Goal: Transaction & Acquisition: Purchase product/service

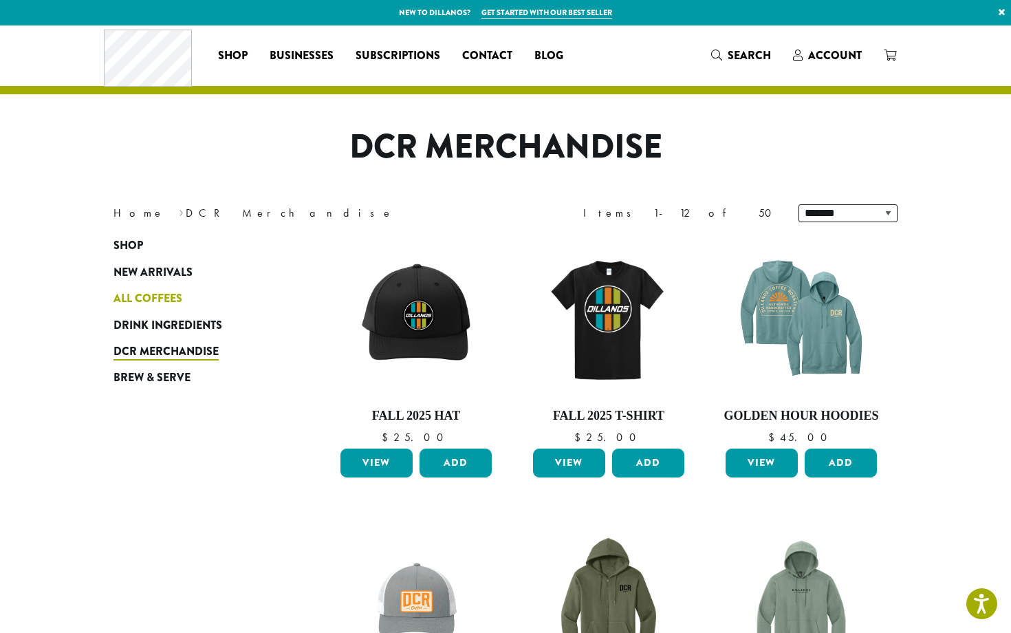
click at [163, 293] on span "All Coffees" at bounding box center [147, 298] width 69 height 17
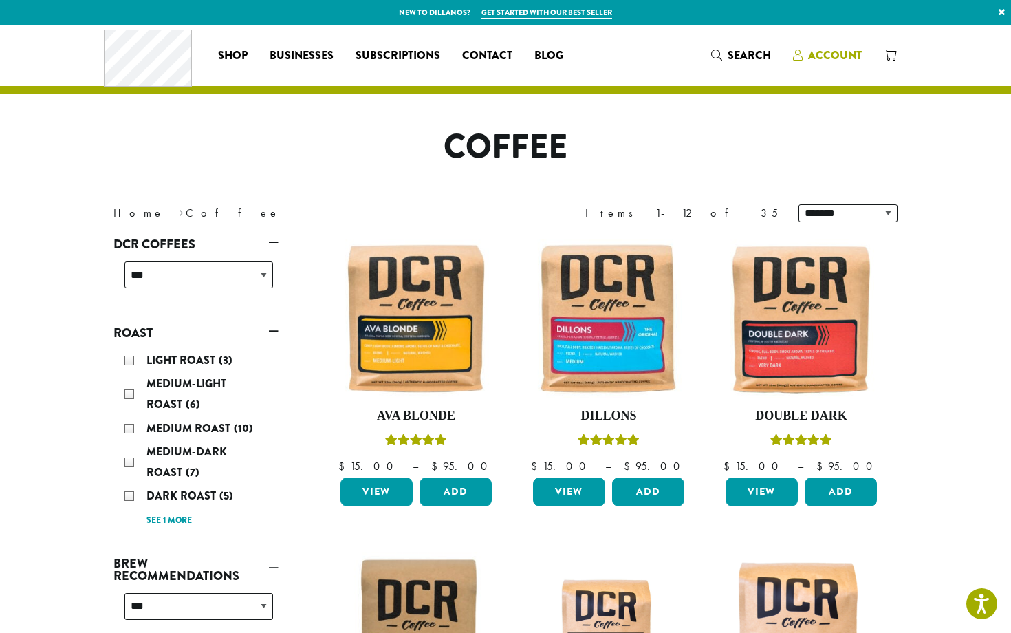
click at [820, 65] on link "Account" at bounding box center [827, 55] width 91 height 23
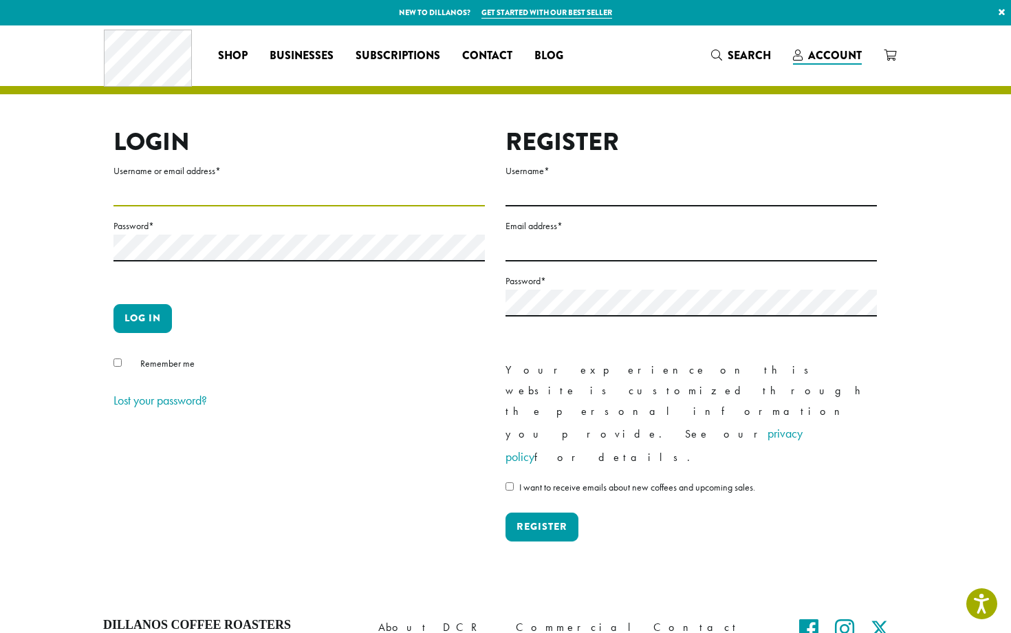
type input "*********"
click at [160, 317] on button "Log in" at bounding box center [142, 318] width 58 height 29
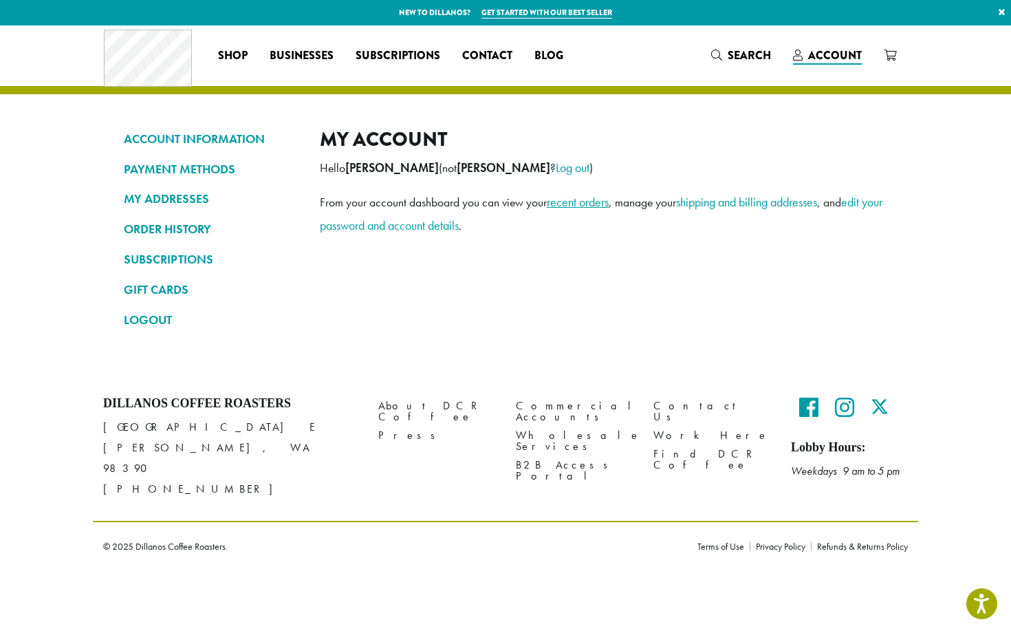
click at [571, 205] on link "recent orders" at bounding box center [578, 202] width 62 height 16
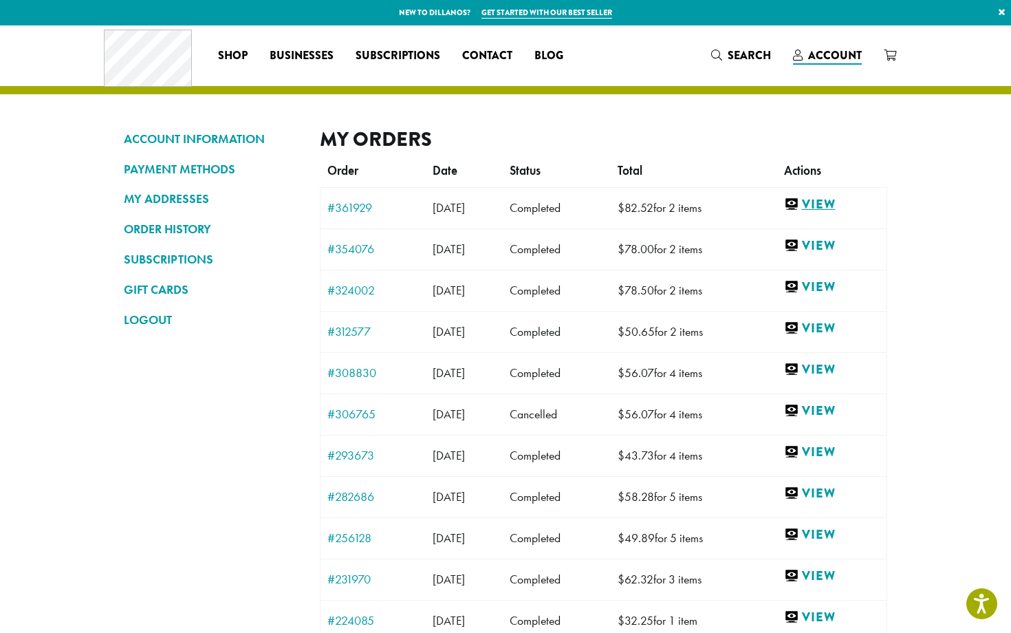
click at [837, 206] on link "View" at bounding box center [832, 204] width 96 height 17
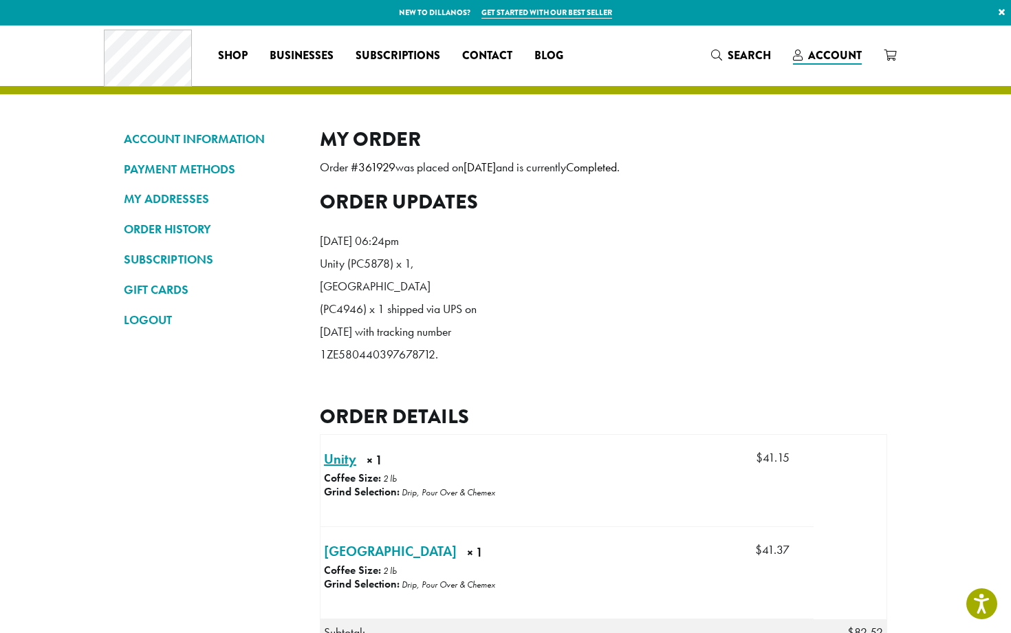
click at [334, 450] on link "Unity × 1" at bounding box center [340, 458] width 32 height 21
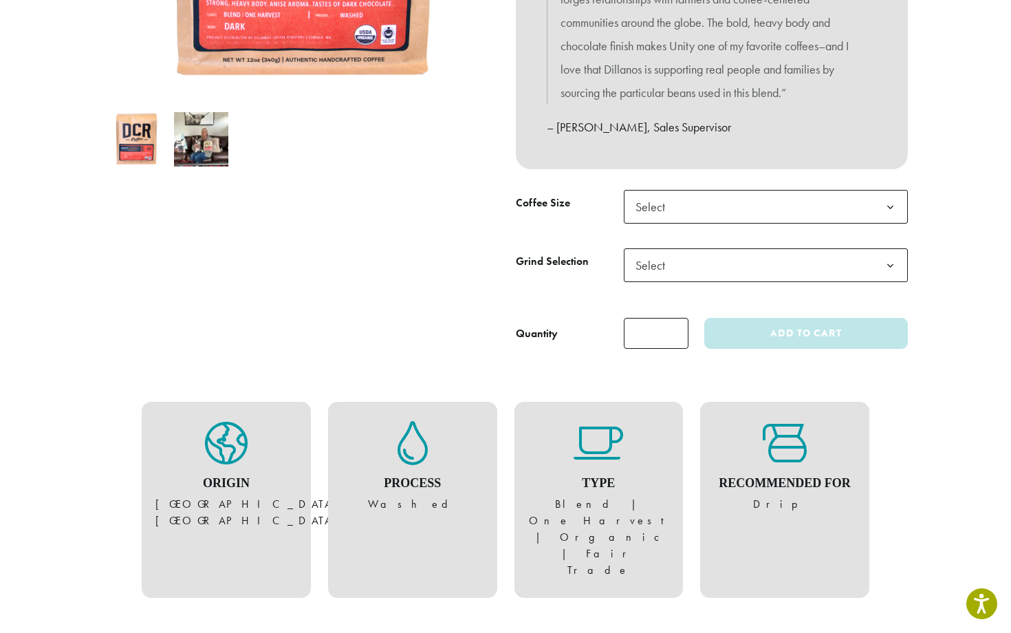
scroll to position [405, 0]
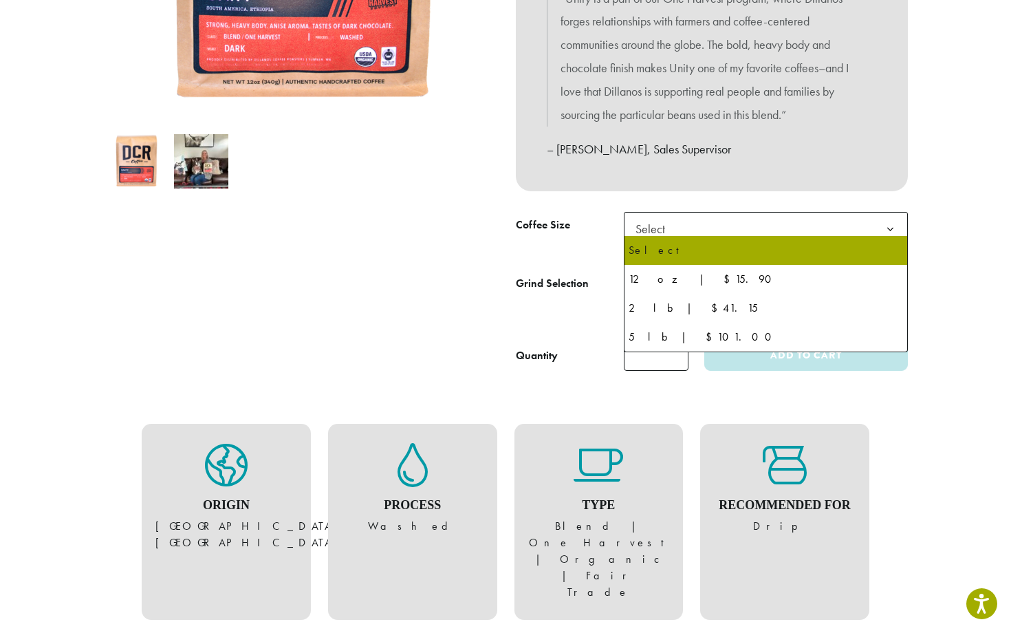
click at [677, 228] on span "Select" at bounding box center [654, 228] width 49 height 27
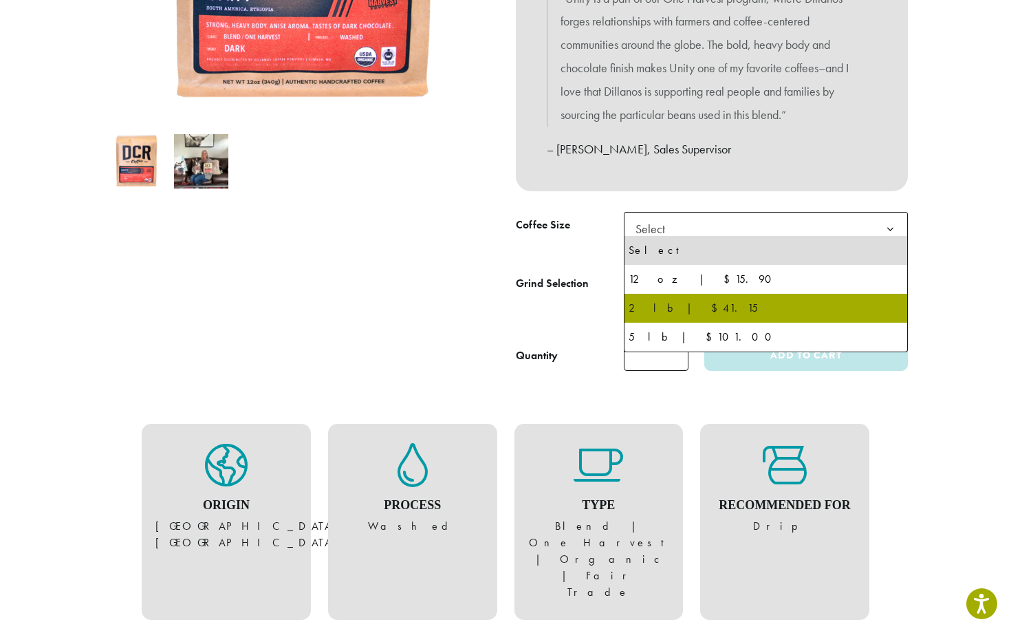
click at [563, 301] on th "Grind Selection" at bounding box center [570, 299] width 108 height 58
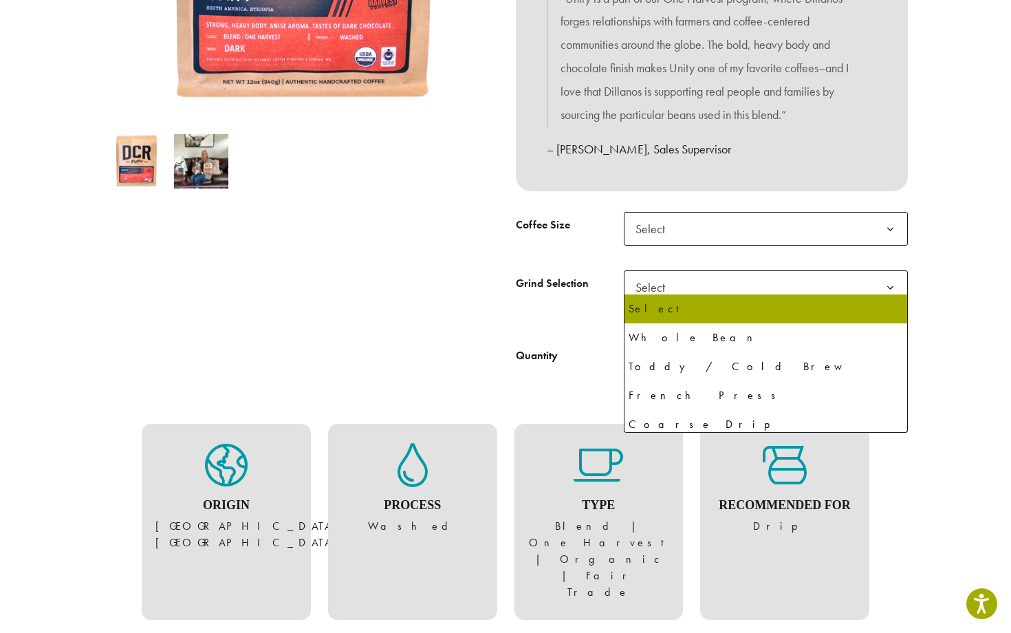
click at [692, 287] on span "Select" at bounding box center [766, 287] width 284 height 34
click at [563, 285] on label "Grind Selection" at bounding box center [570, 284] width 108 height 20
click at [623, 270] on select "**********" at bounding box center [623, 270] width 1 height 1
click at [658, 283] on span "Select" at bounding box center [654, 287] width 49 height 27
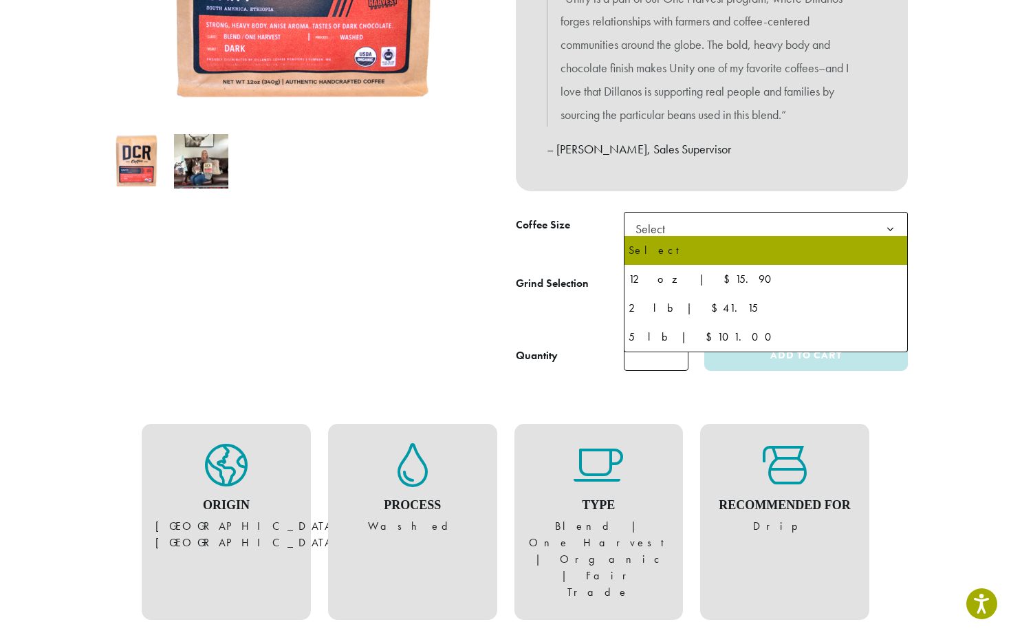
click at [669, 219] on span "Select" at bounding box center [654, 228] width 49 height 27
click at [679, 188] on div "**********" at bounding box center [711, 66] width 413 height 633
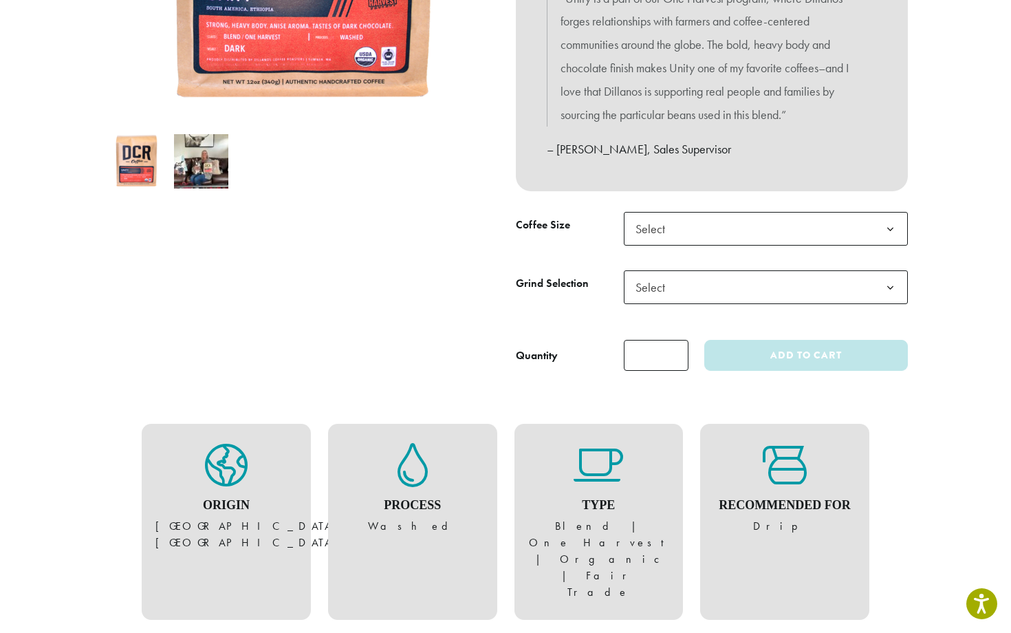
click at [685, 221] on span "Select" at bounding box center [766, 229] width 284 height 34
click at [663, 282] on span "Select" at bounding box center [654, 287] width 49 height 27
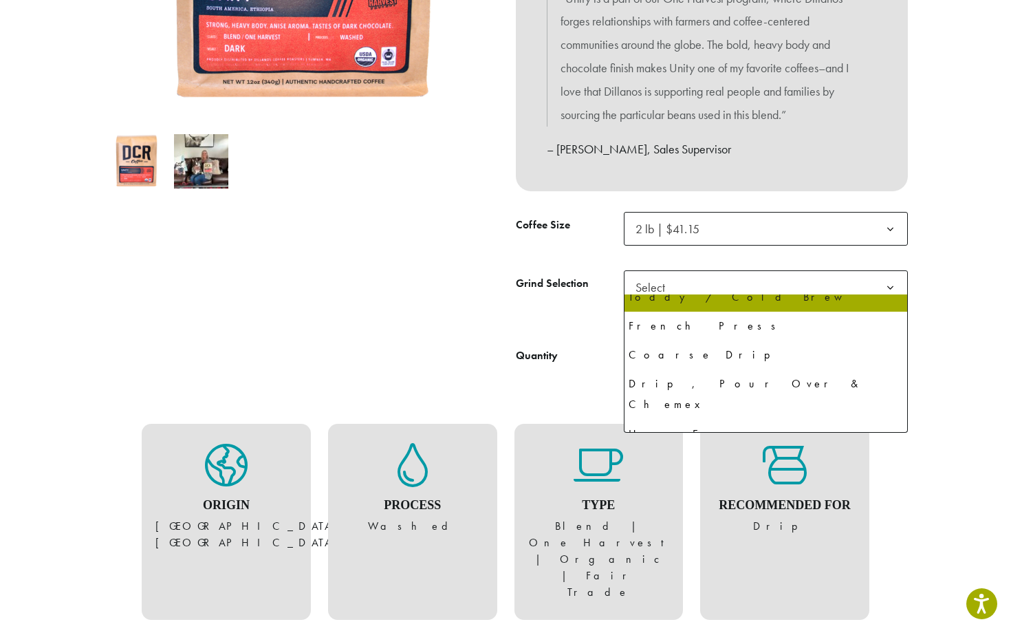
scroll to position [72, 0]
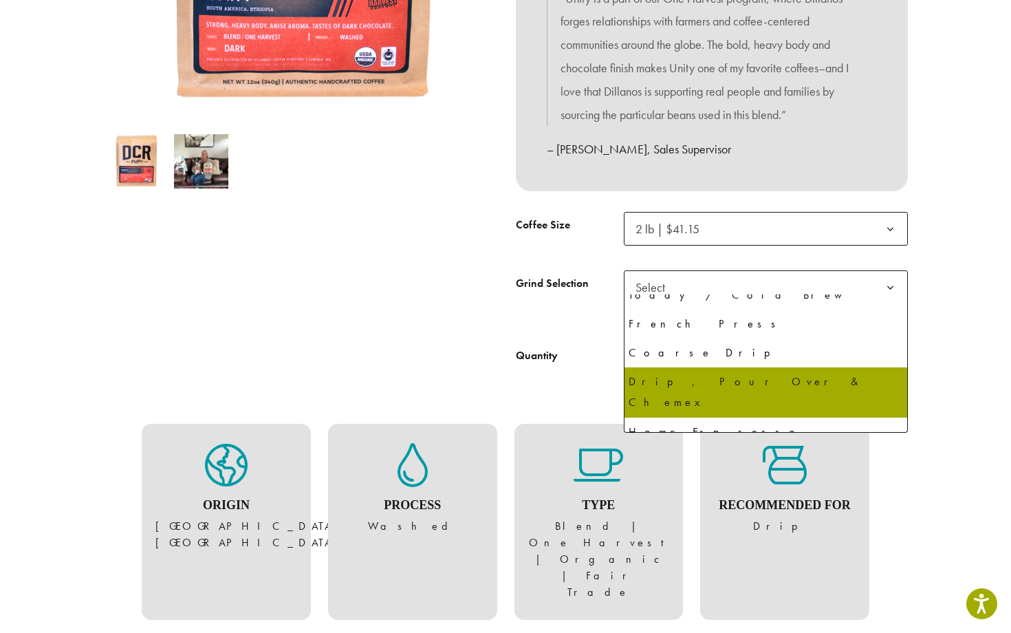
select select "**********"
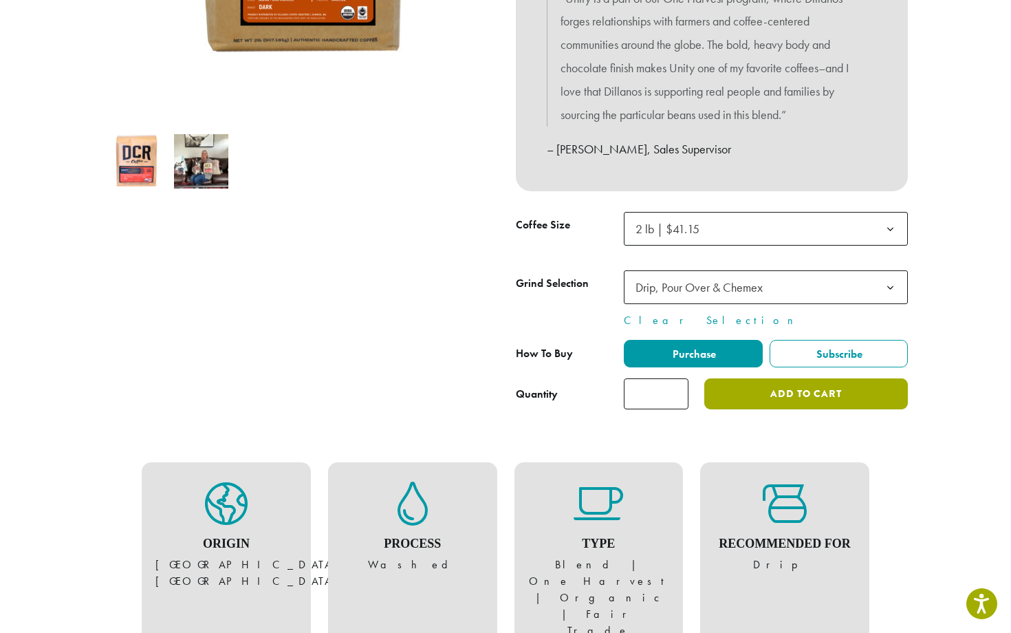
click at [770, 386] on button "Add to cart" at bounding box center [806, 393] width 204 height 31
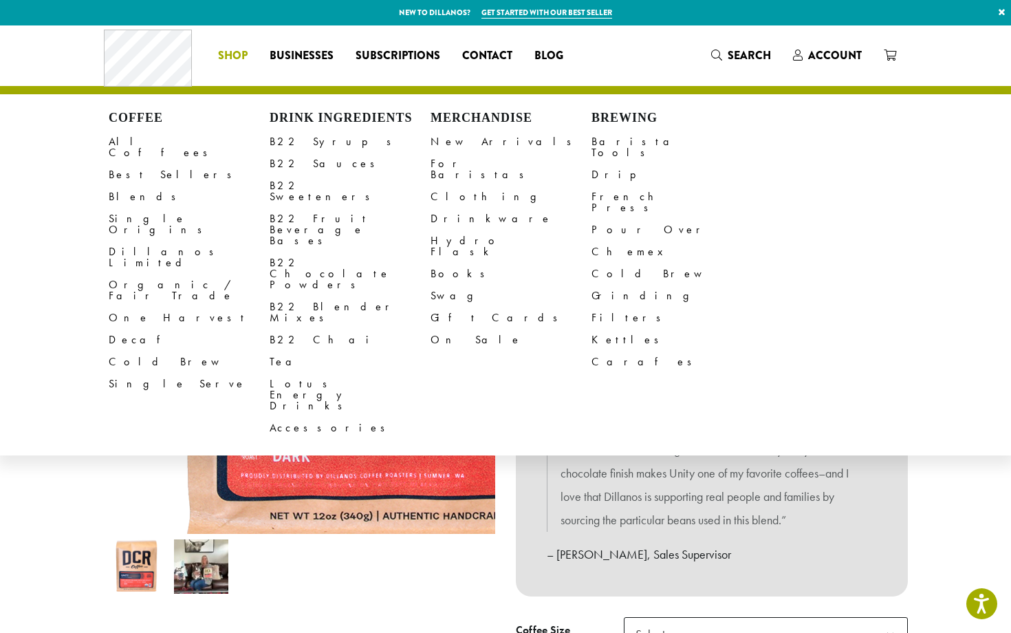
click at [113, 446] on img at bounding box center [407, 259] width 619 height 683
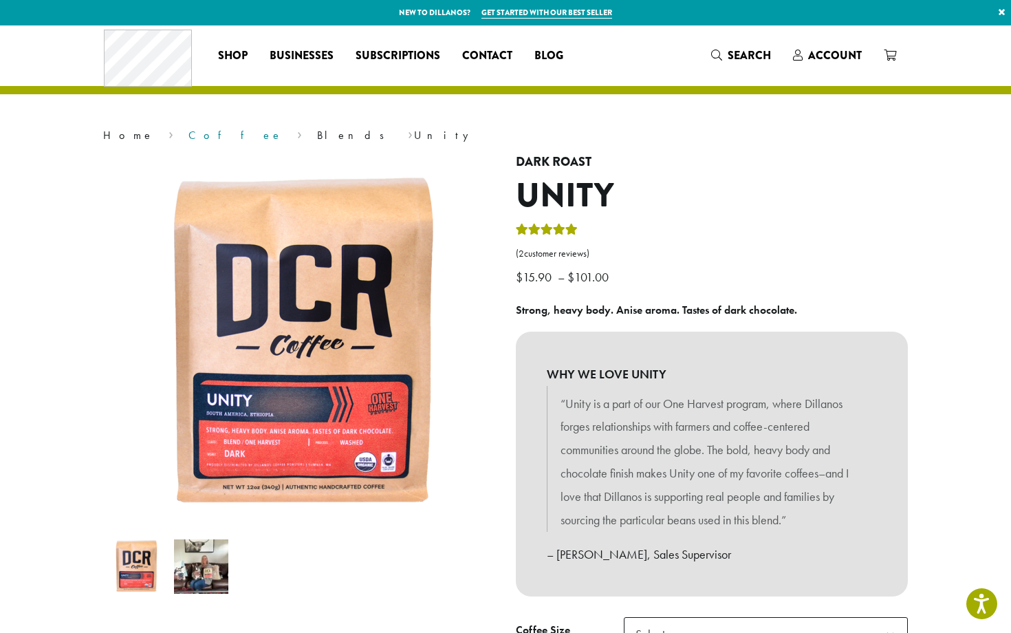
click at [188, 135] on link "Coffee" at bounding box center [235, 135] width 94 height 14
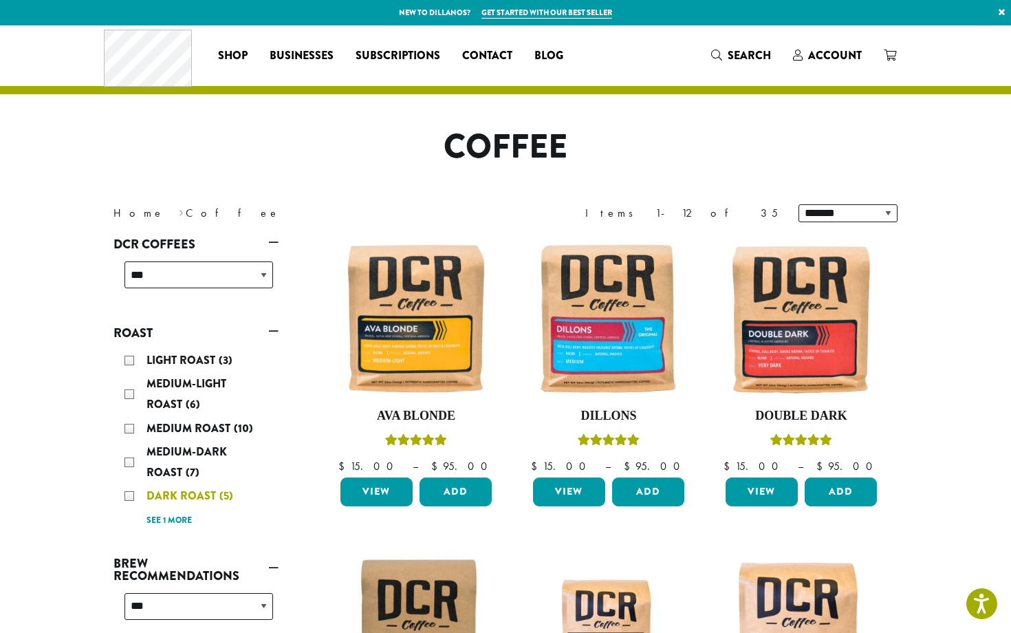
click at [126, 494] on div "Dark Roast (5)" at bounding box center [198, 495] width 149 height 21
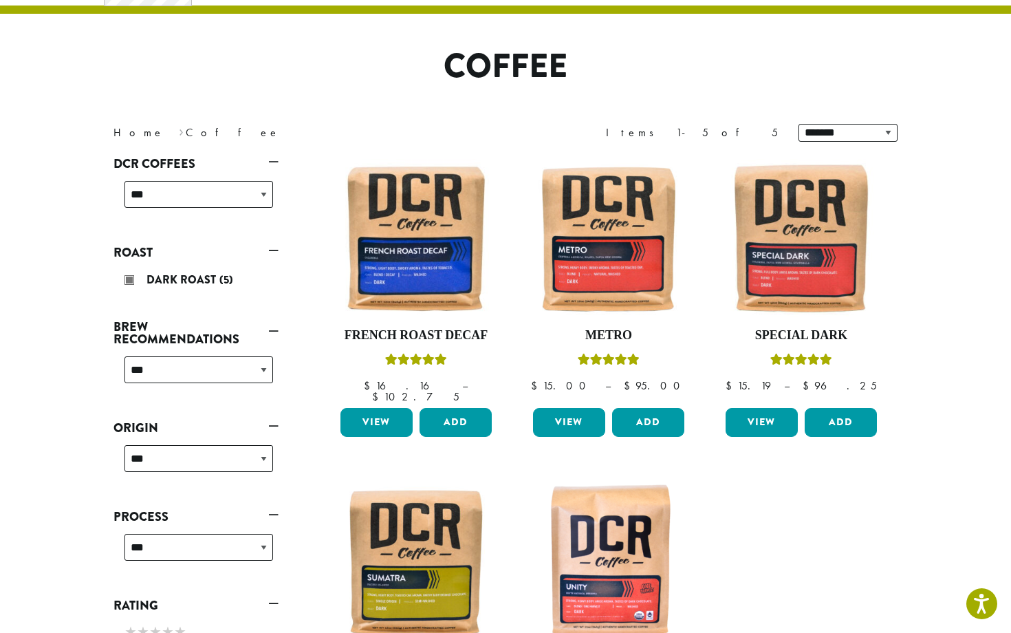
scroll to position [84, 0]
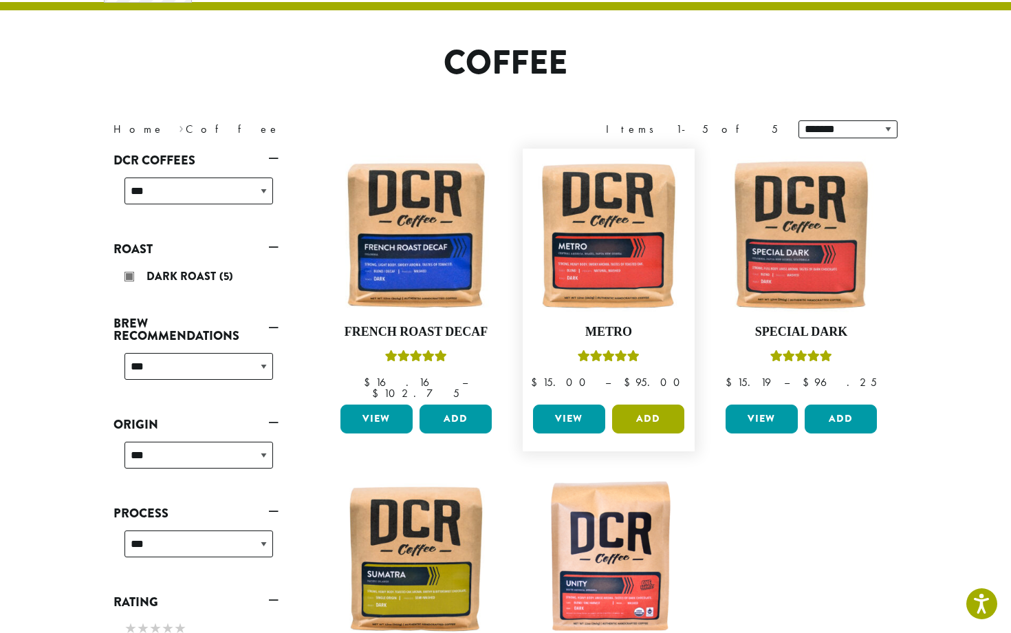
click at [646, 407] on button "Add" at bounding box center [648, 418] width 72 height 29
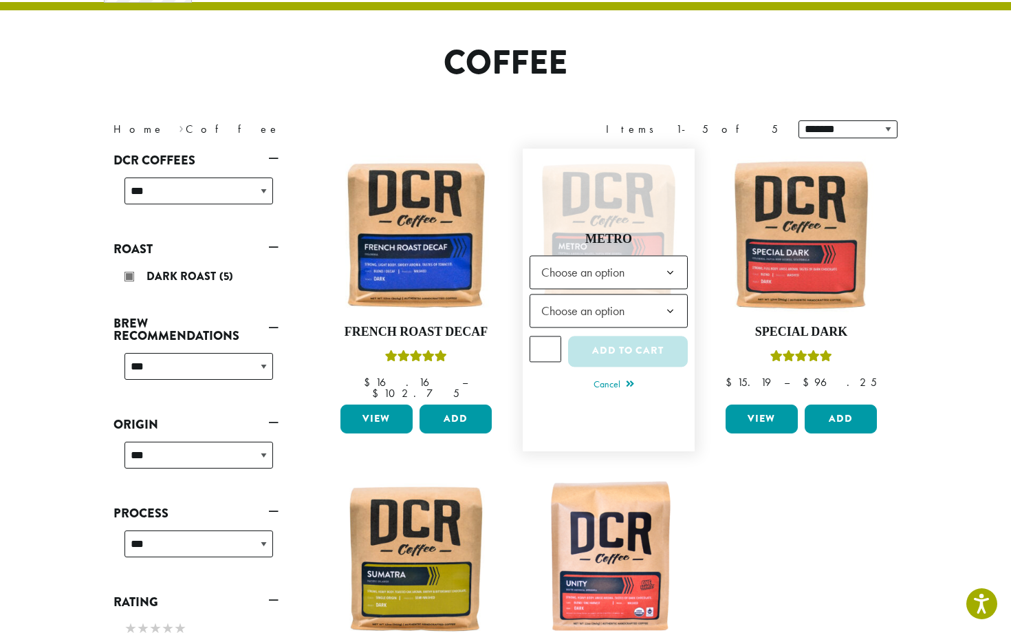
click at [600, 271] on span "Choose an option" at bounding box center [587, 272] width 102 height 27
click at [600, 301] on span "Choose an option" at bounding box center [587, 310] width 102 height 27
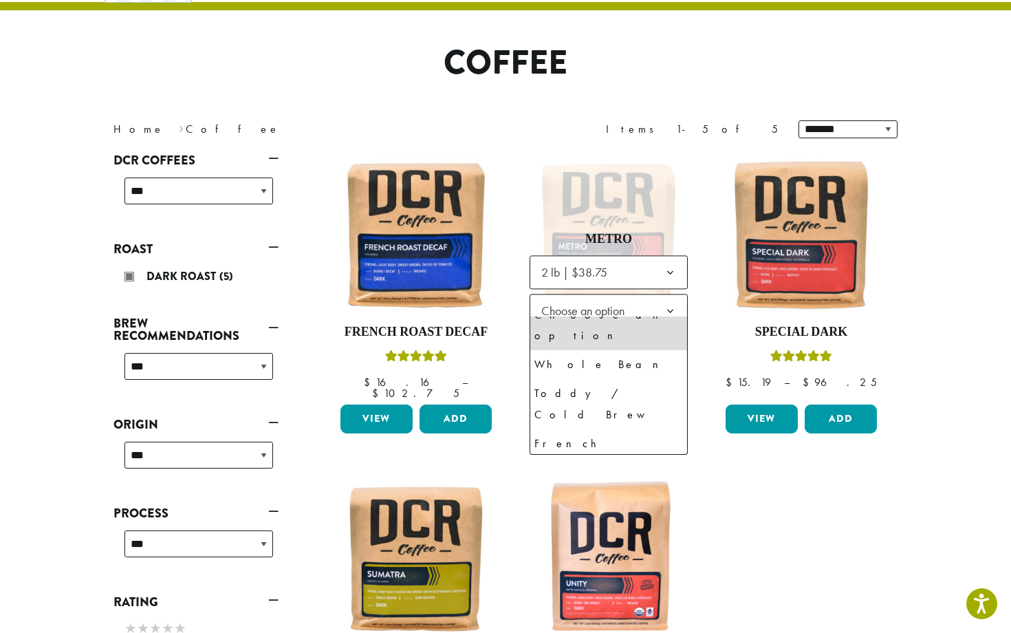
scroll to position [34, 0]
select select "**********"
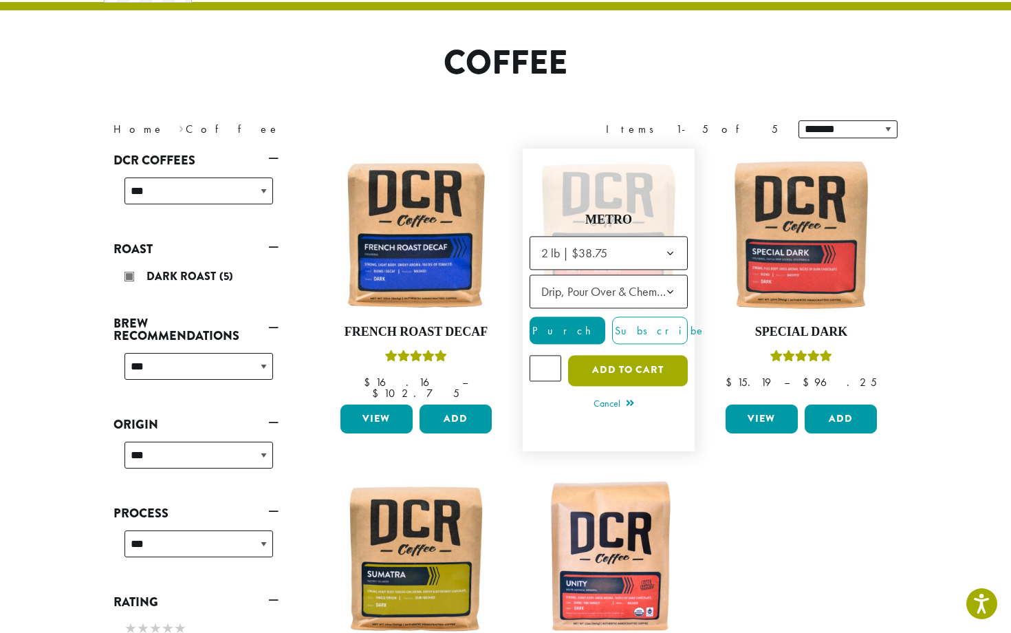
click at [625, 362] on button "Add to cart" at bounding box center [628, 370] width 120 height 31
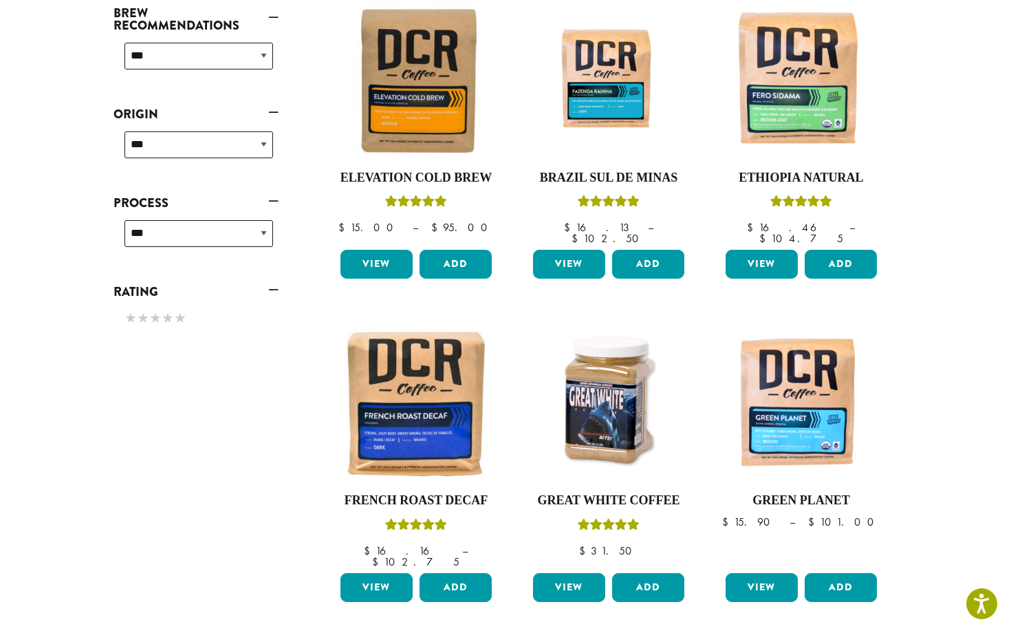
scroll to position [149, 0]
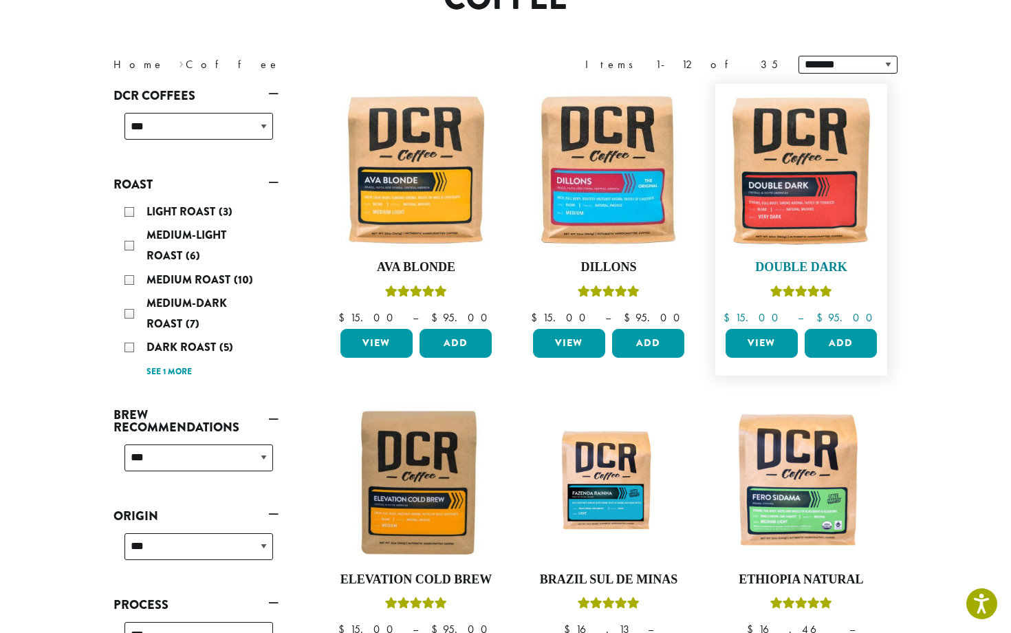
click at [792, 169] on img at bounding box center [801, 170] width 158 height 158
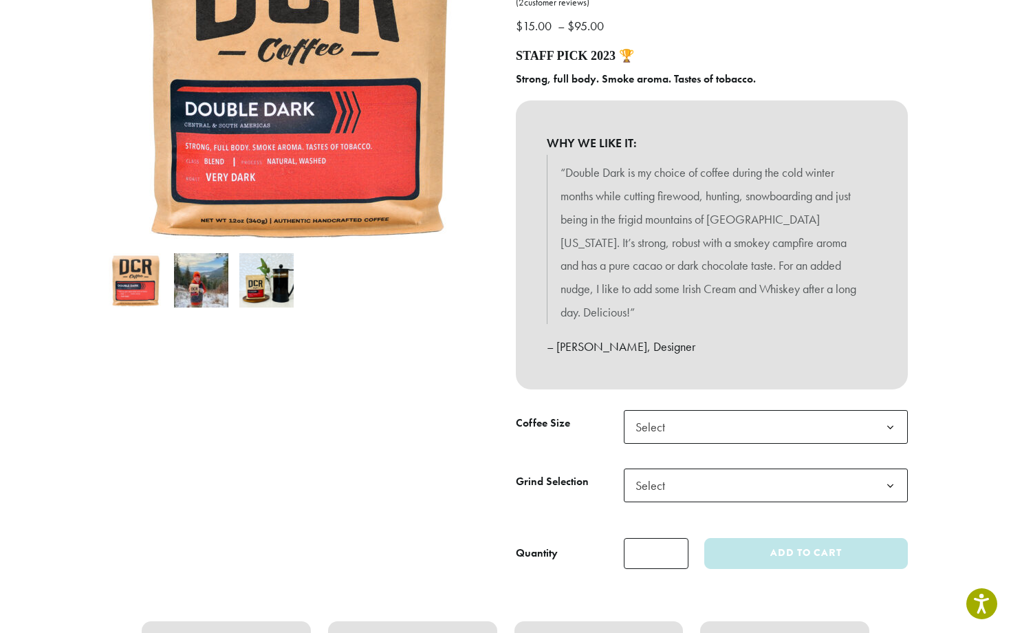
scroll to position [255, 0]
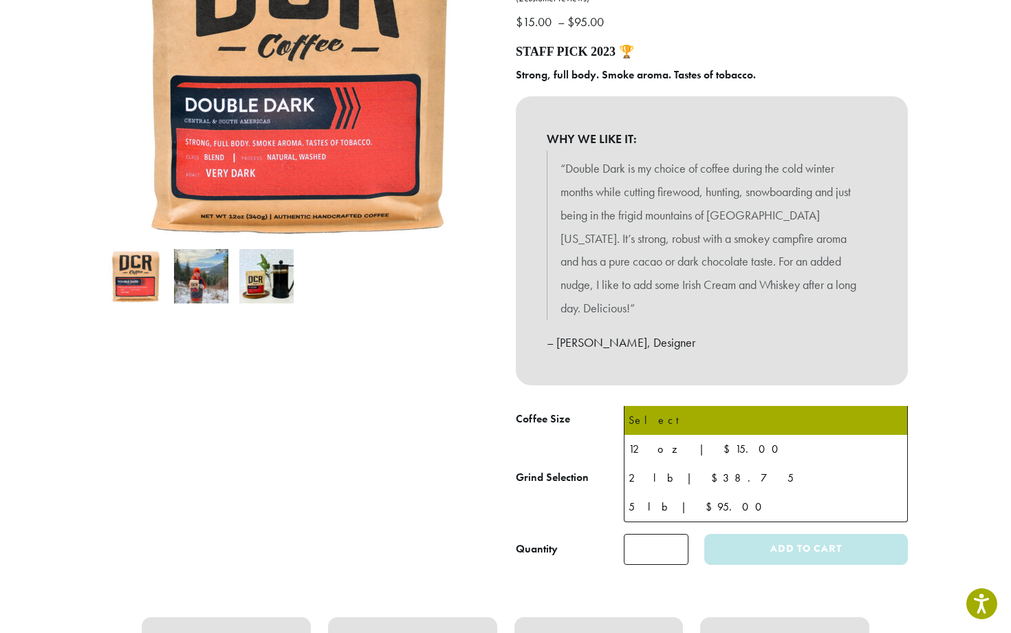
click at [666, 409] on span "Select" at bounding box center [654, 422] width 49 height 27
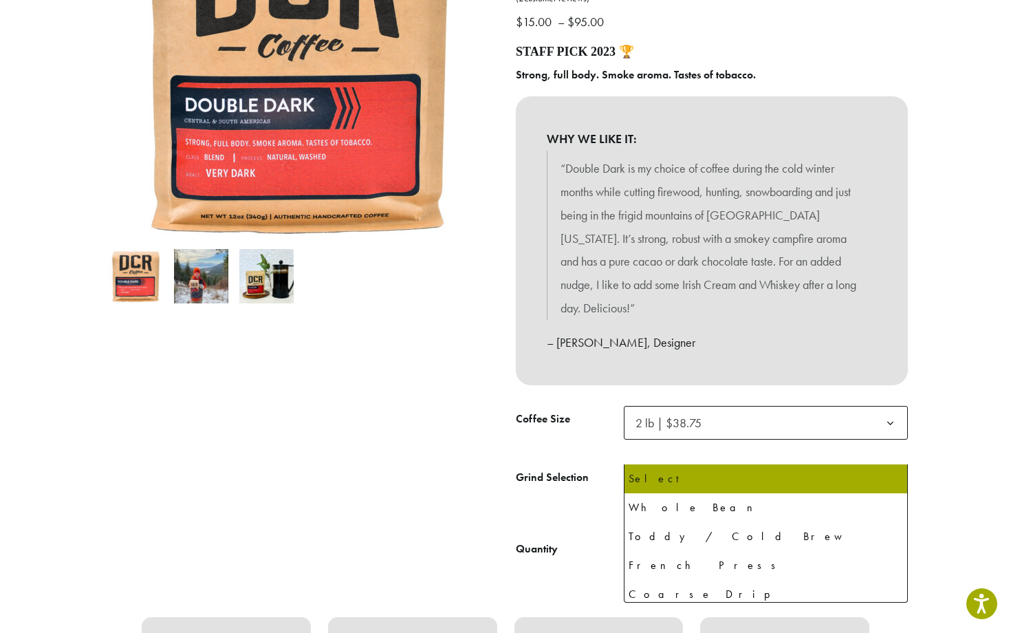
click at [688, 464] on span "Select" at bounding box center [766, 481] width 284 height 34
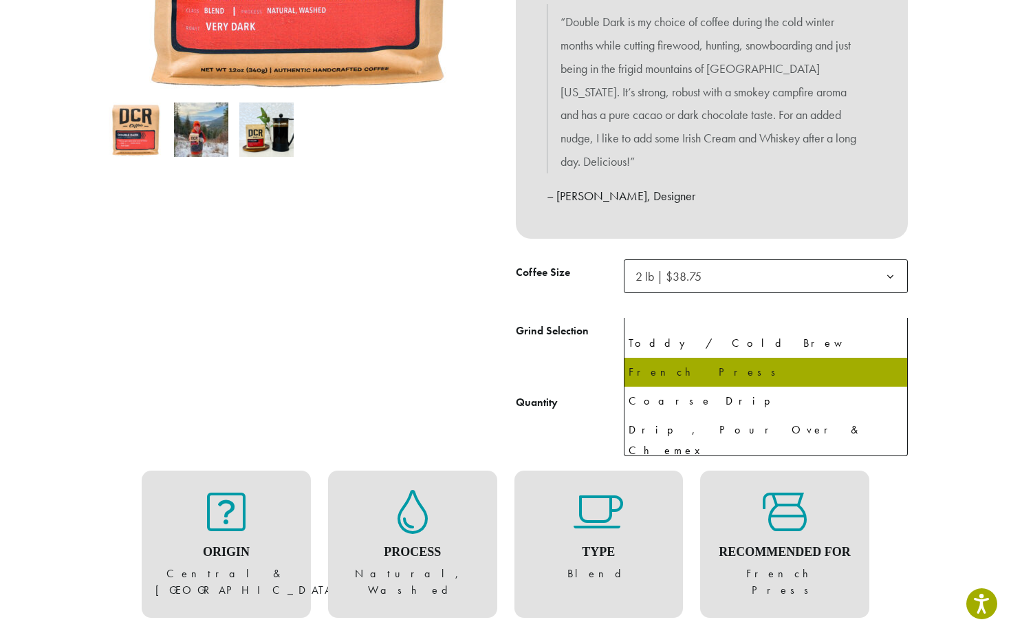
scroll to position [48, 0]
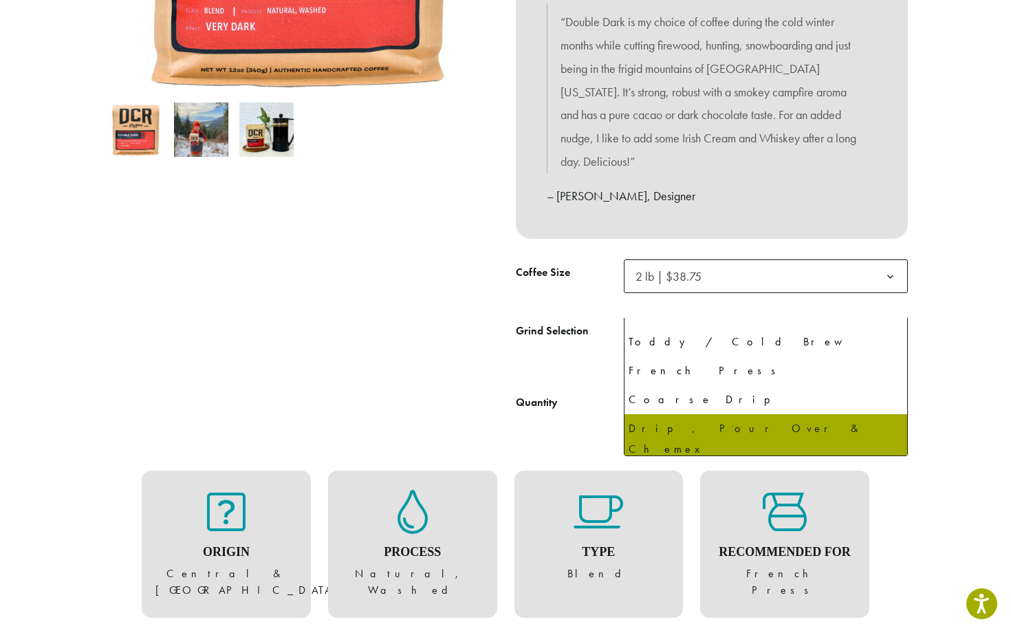
select select "**********"
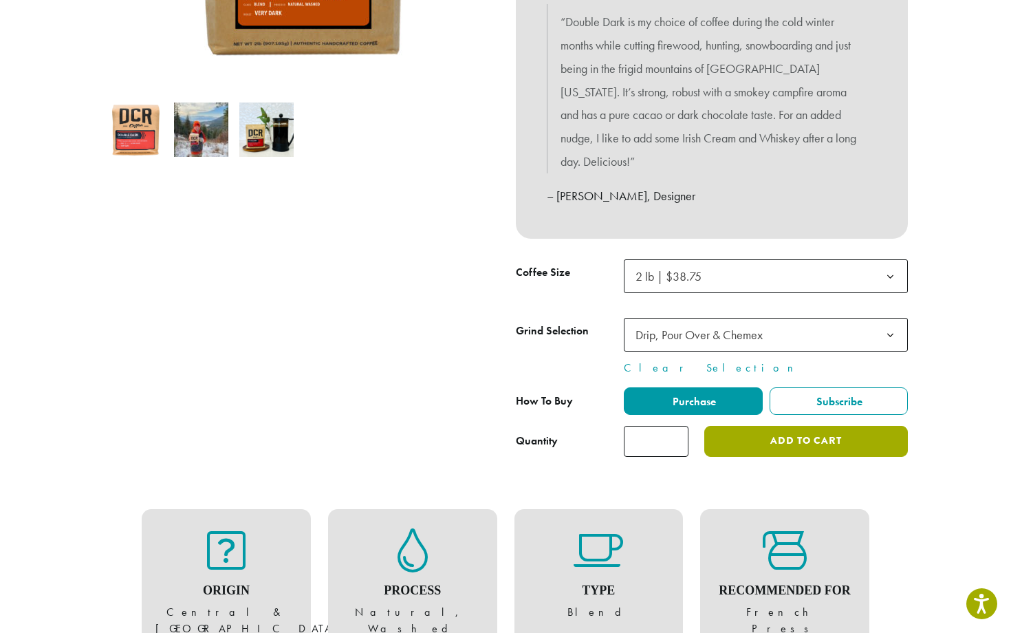
click at [779, 426] on button "Add to cart" at bounding box center [806, 441] width 204 height 31
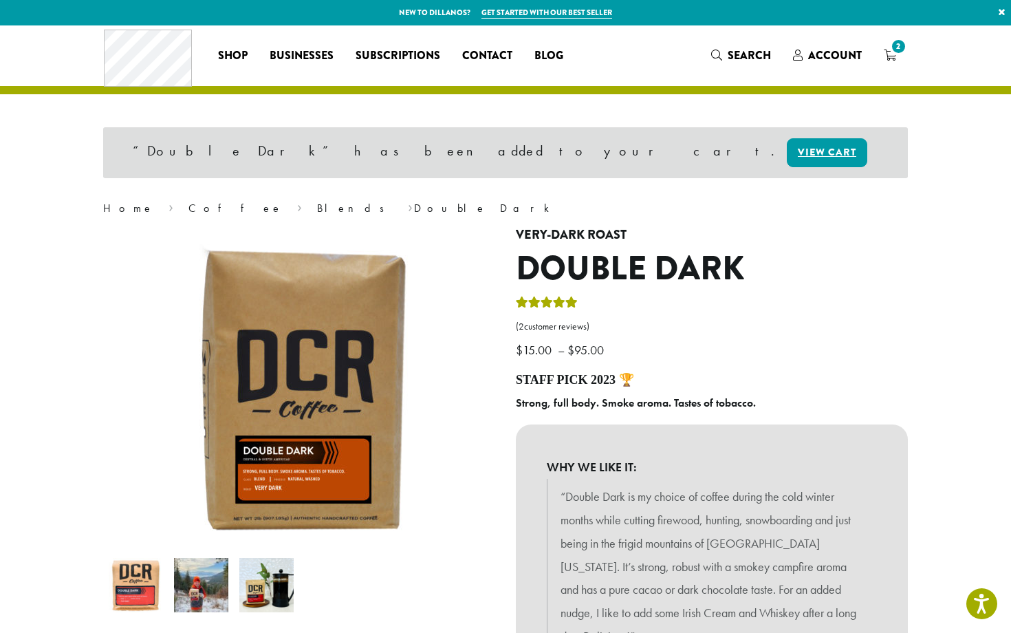
click at [891, 54] on icon "2" at bounding box center [890, 55] width 12 height 11
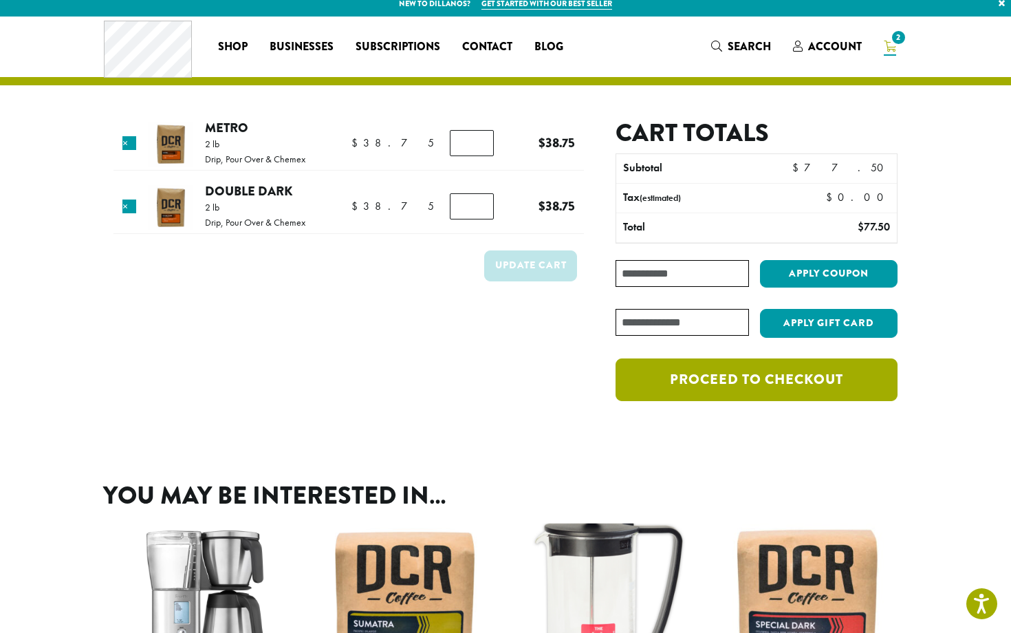
scroll to position [17, 0]
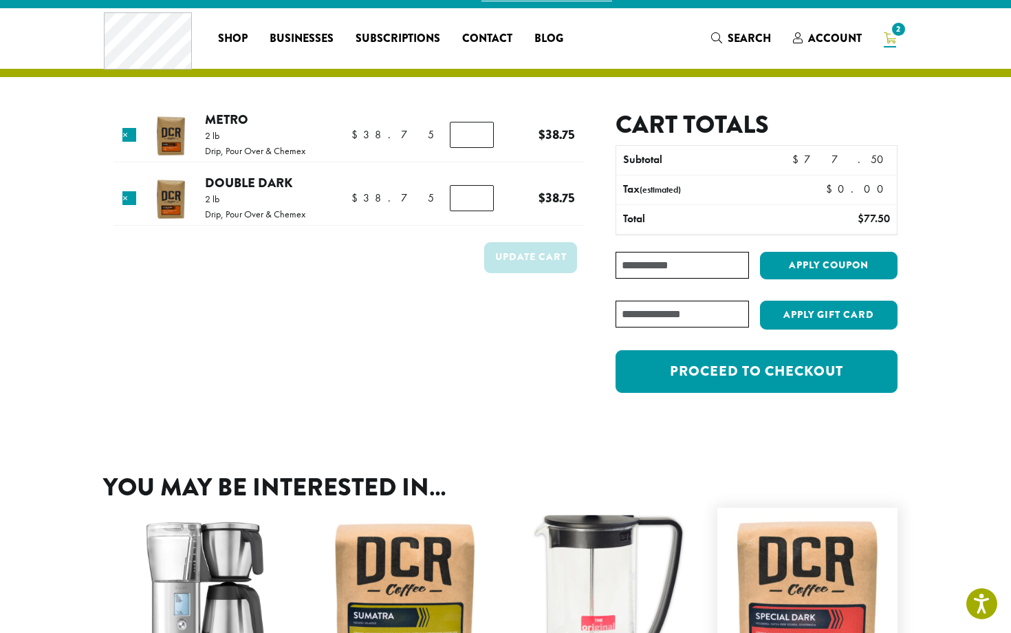
click at [790, 552] on img at bounding box center [807, 597] width 167 height 167
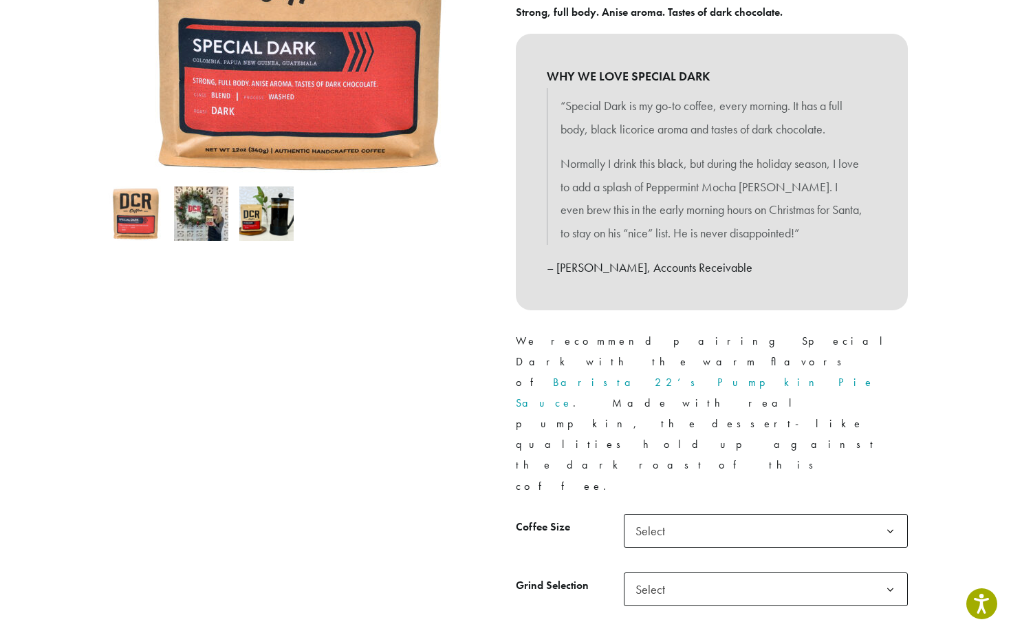
scroll to position [319, 0]
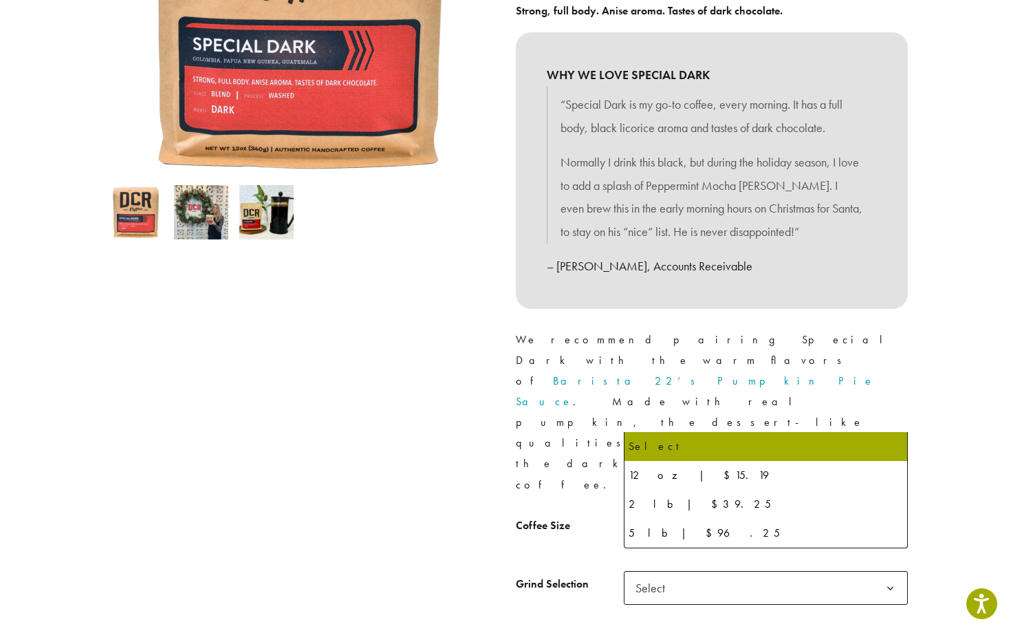
click at [713, 512] on span "Select" at bounding box center [766, 529] width 284 height 34
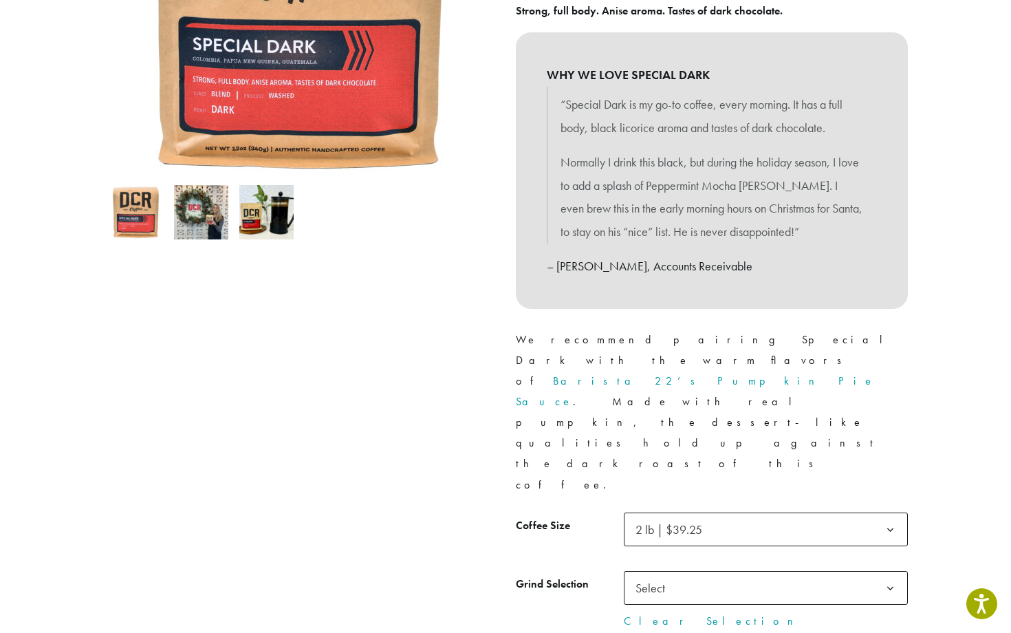
click at [694, 571] on span "Select" at bounding box center [766, 588] width 284 height 34
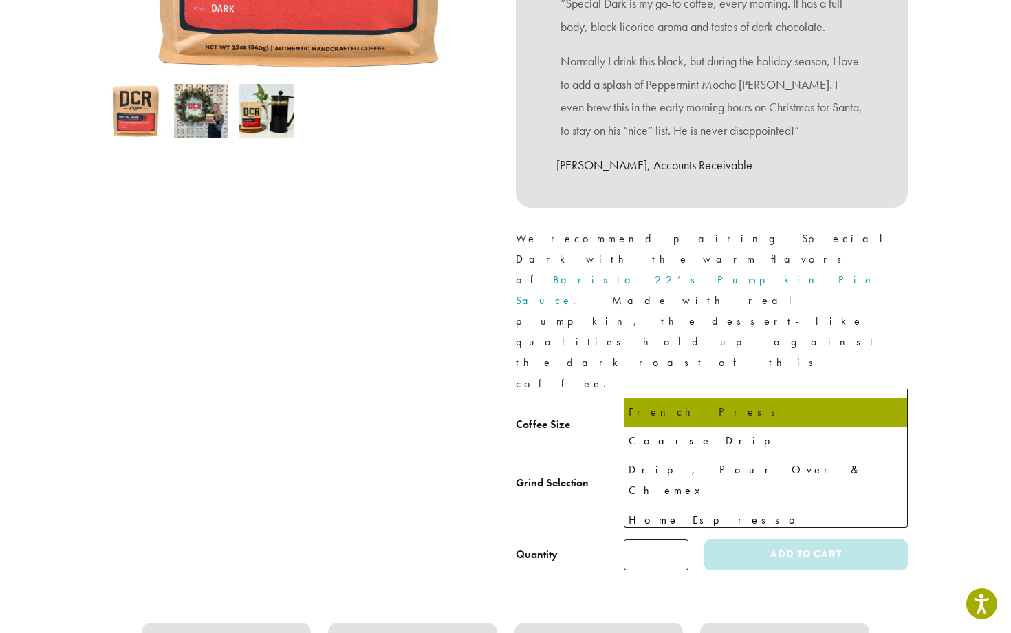
scroll to position [83, 0]
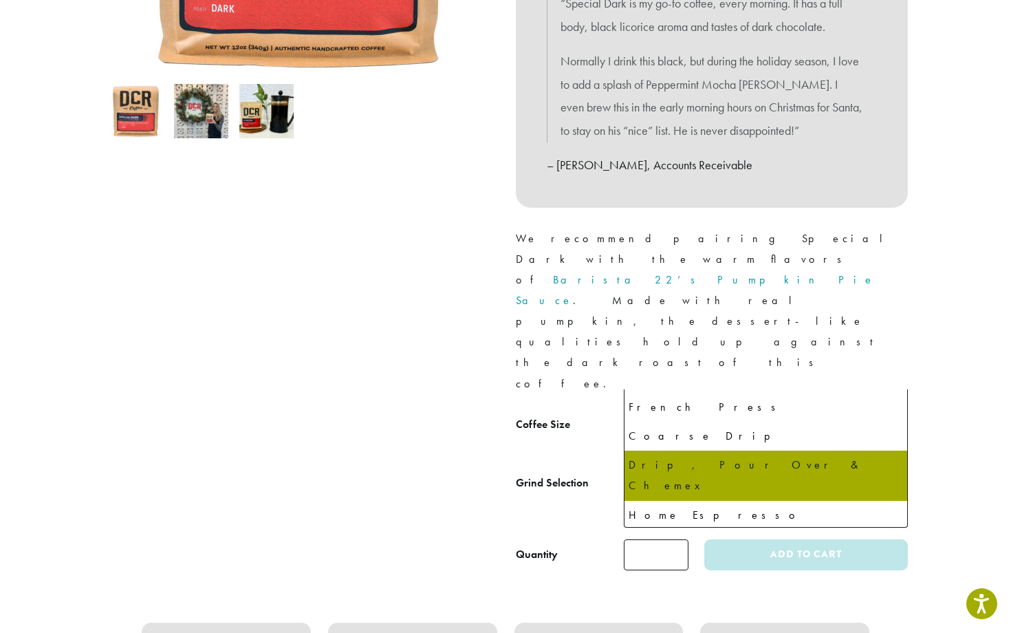
select select "**********"
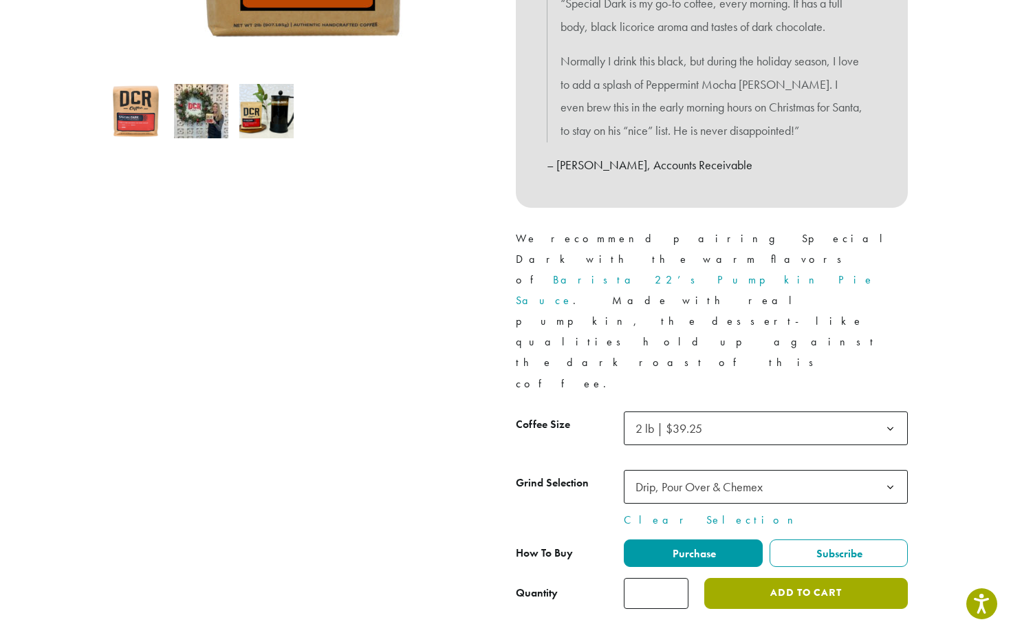
click at [784, 578] on button "Add to cart" at bounding box center [806, 593] width 204 height 31
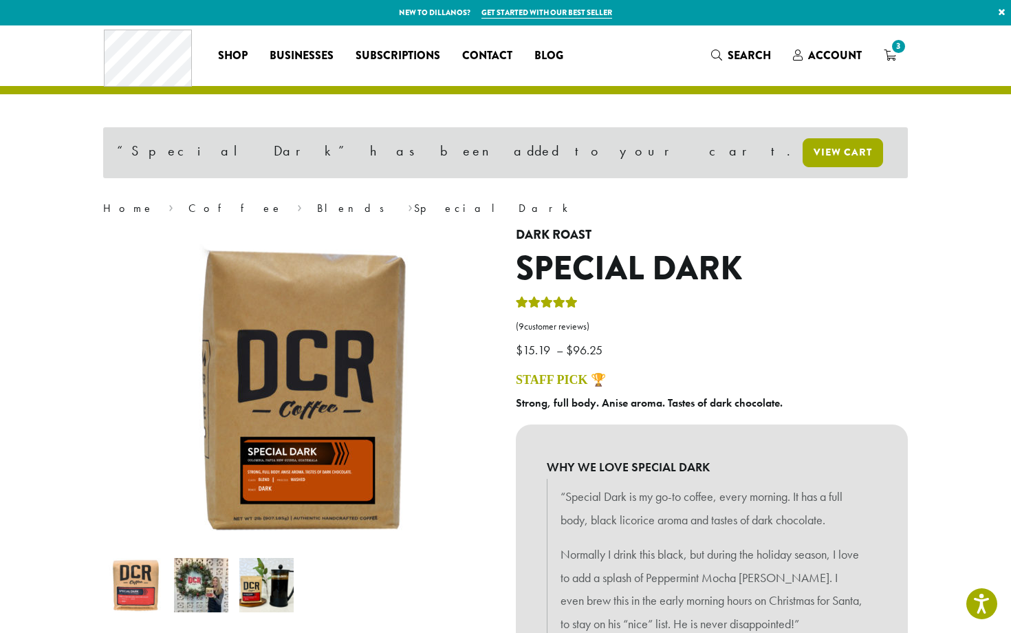
click at [803, 150] on link "View cart" at bounding box center [843, 152] width 80 height 29
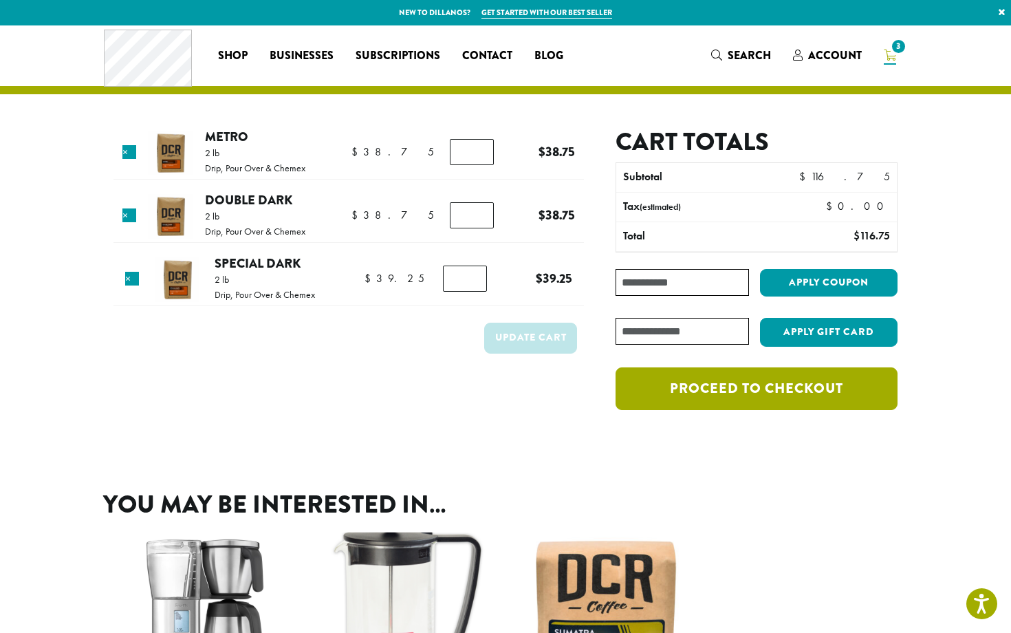
click at [702, 389] on link "Proceed to checkout" at bounding box center [756, 388] width 282 height 43
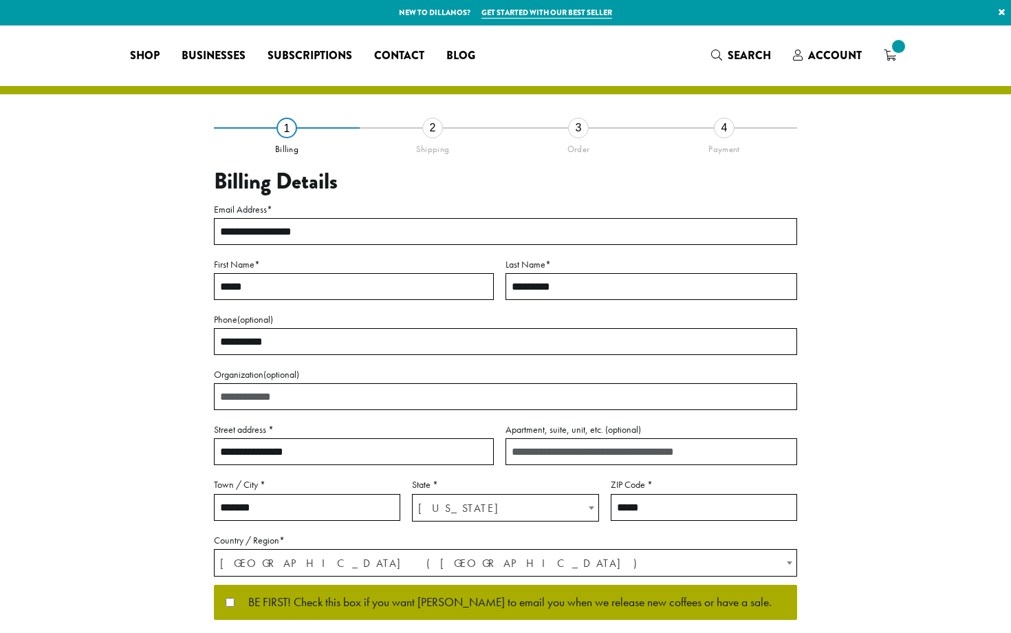
select select "**"
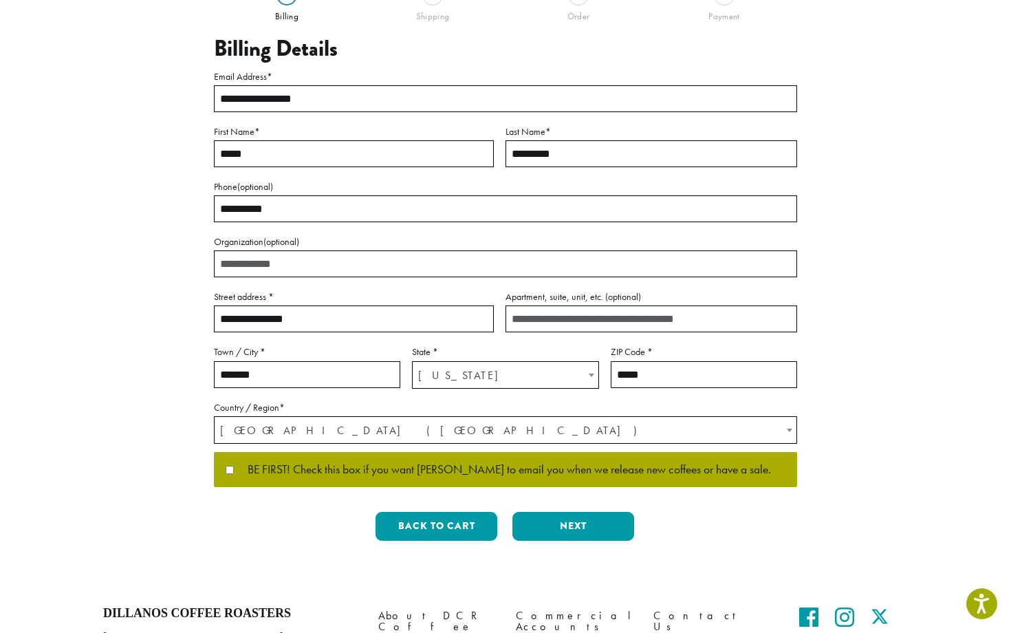
scroll to position [141, 0]
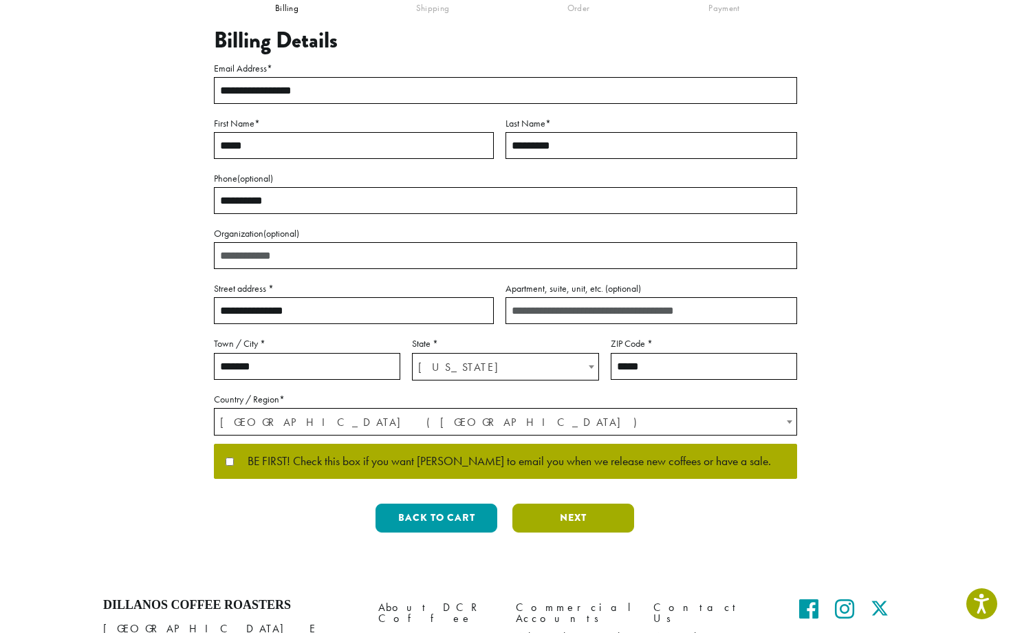
click at [571, 516] on button "Next" at bounding box center [573, 517] width 122 height 29
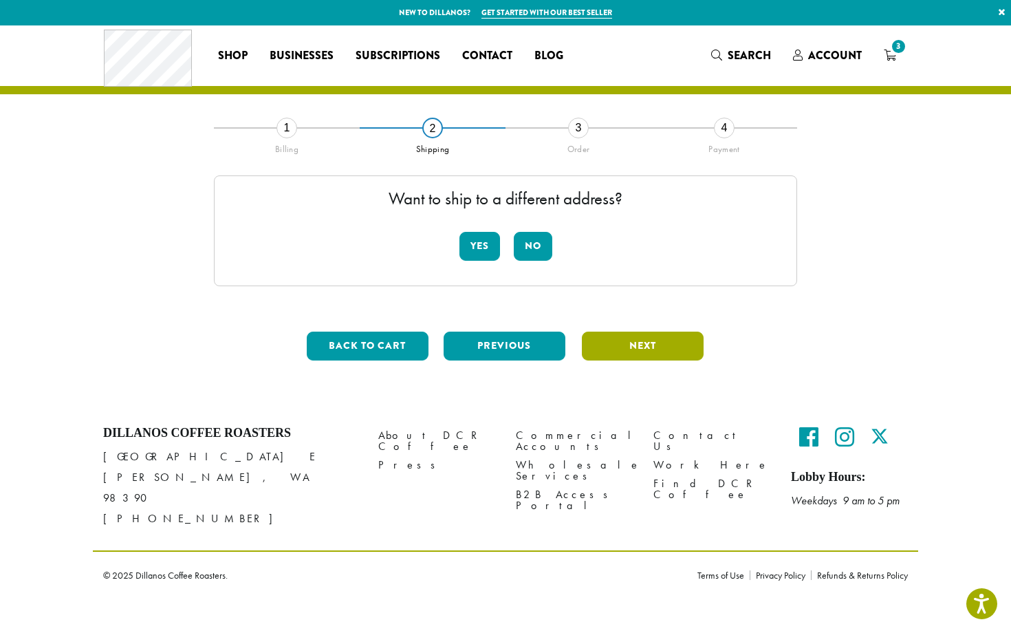
scroll to position [0, 0]
click at [474, 242] on button "Yes" at bounding box center [479, 246] width 41 height 29
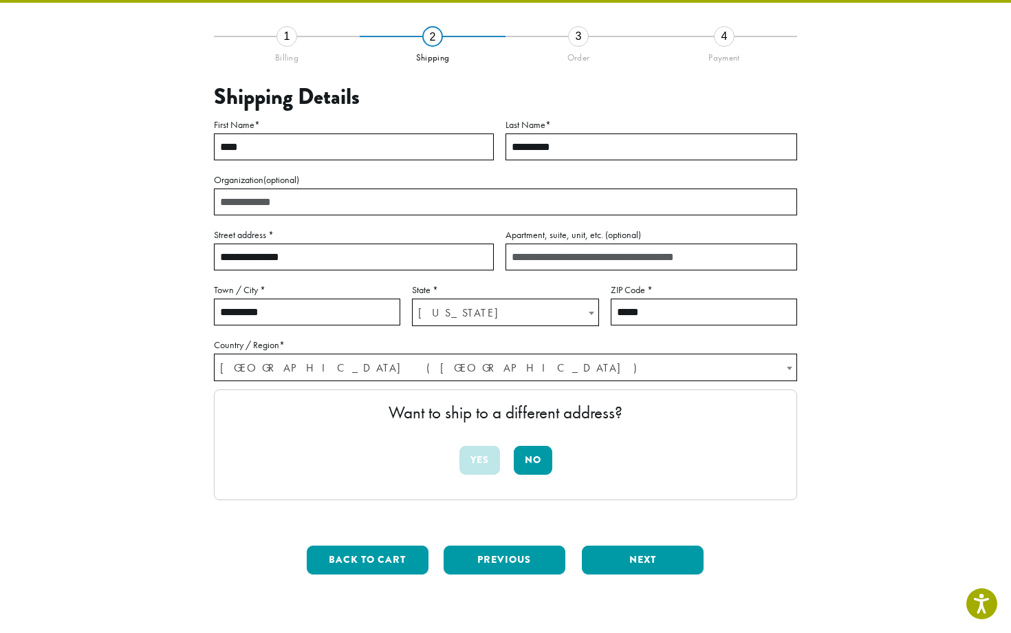
scroll to position [148, 0]
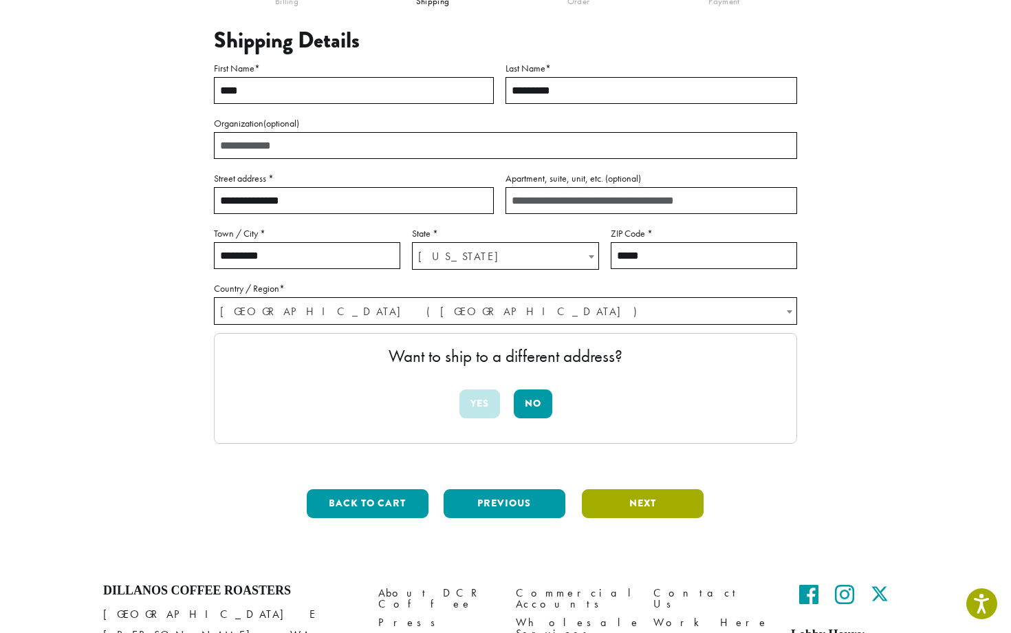
click at [633, 507] on button "Next" at bounding box center [643, 503] width 122 height 29
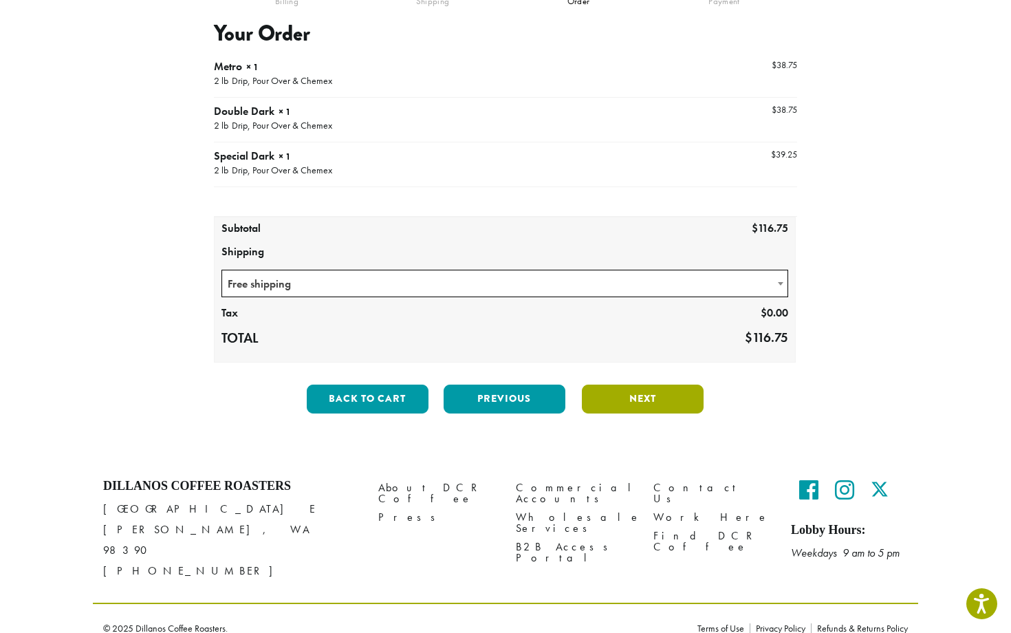
scroll to position [147, 0]
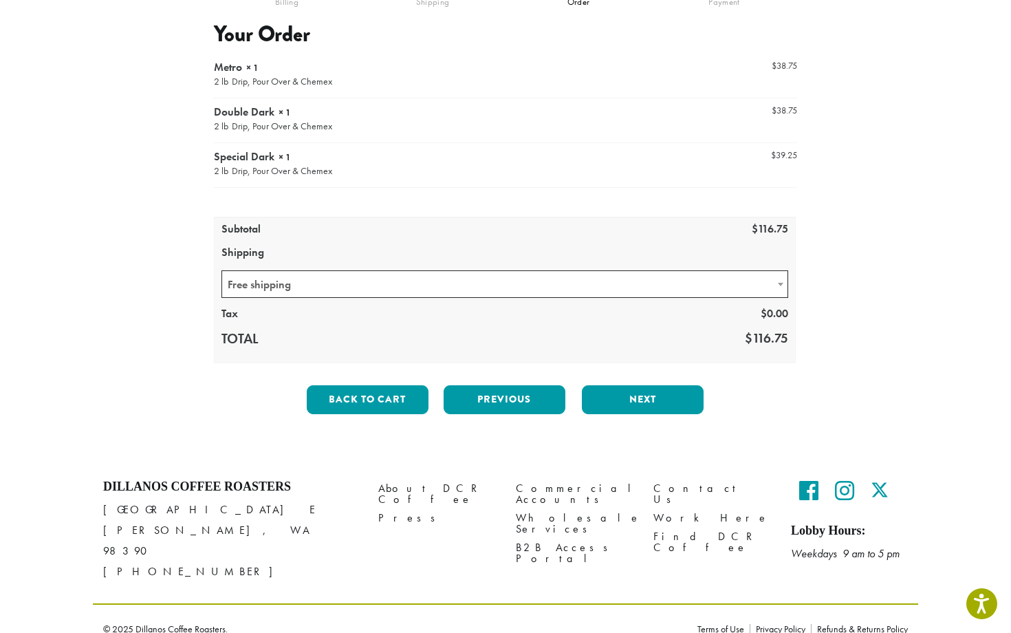
click at [421, 283] on div at bounding box center [505, 208] width 583 height 309
click at [421, 283] on span "Free shipping" at bounding box center [504, 284] width 565 height 27
click at [420, 283] on span "Free shipping" at bounding box center [504, 284] width 565 height 27
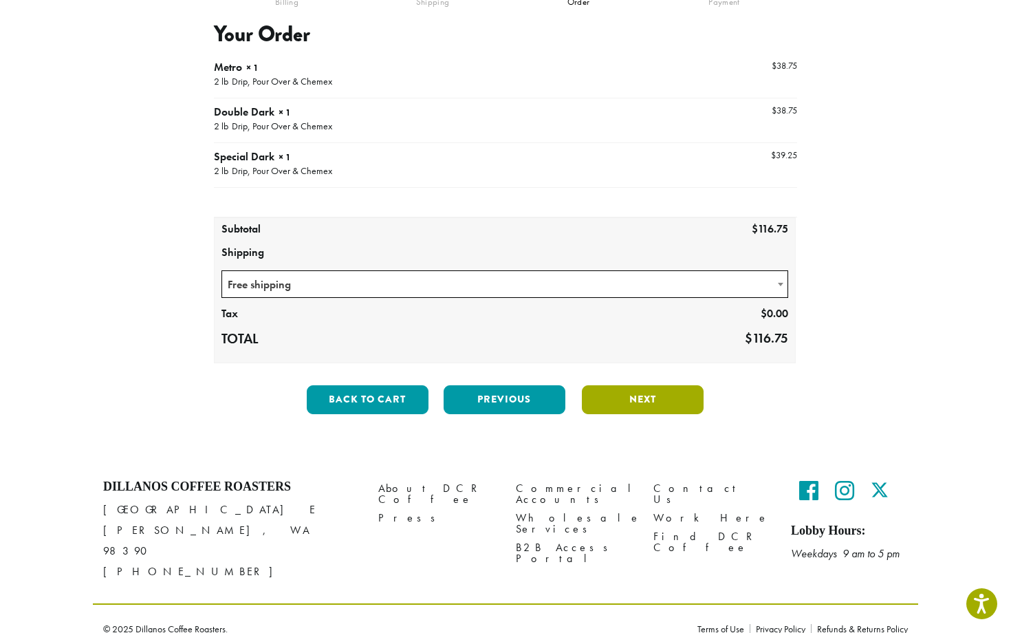
click at [637, 397] on button "Next" at bounding box center [643, 399] width 122 height 29
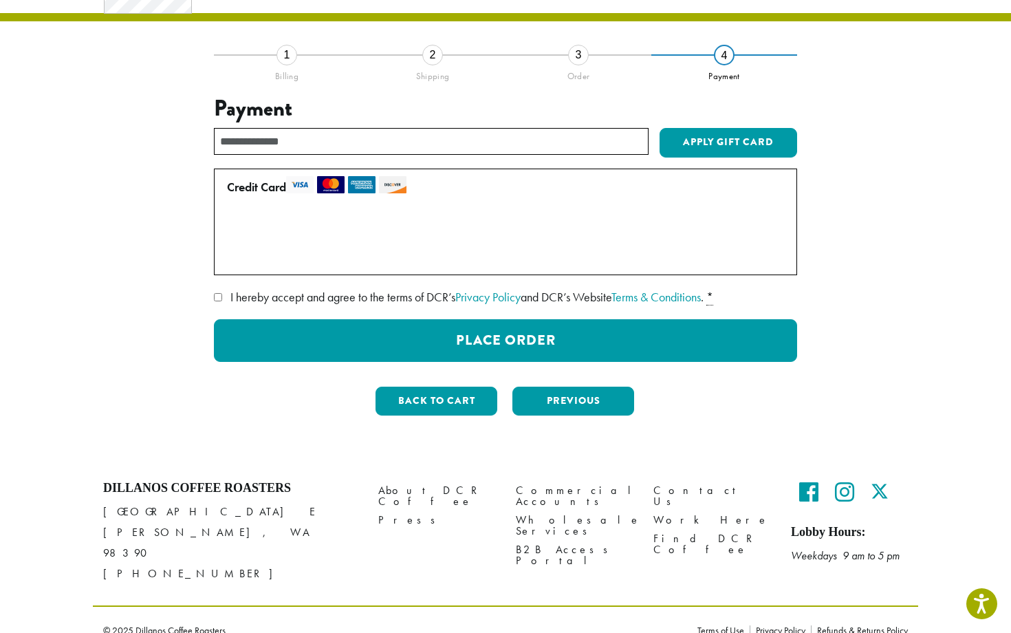
click at [393, 295] on span "I hereby accept and agree to the terms of DCR’s Privacy Policy and DCR’s Websit…" at bounding box center [466, 297] width 473 height 16
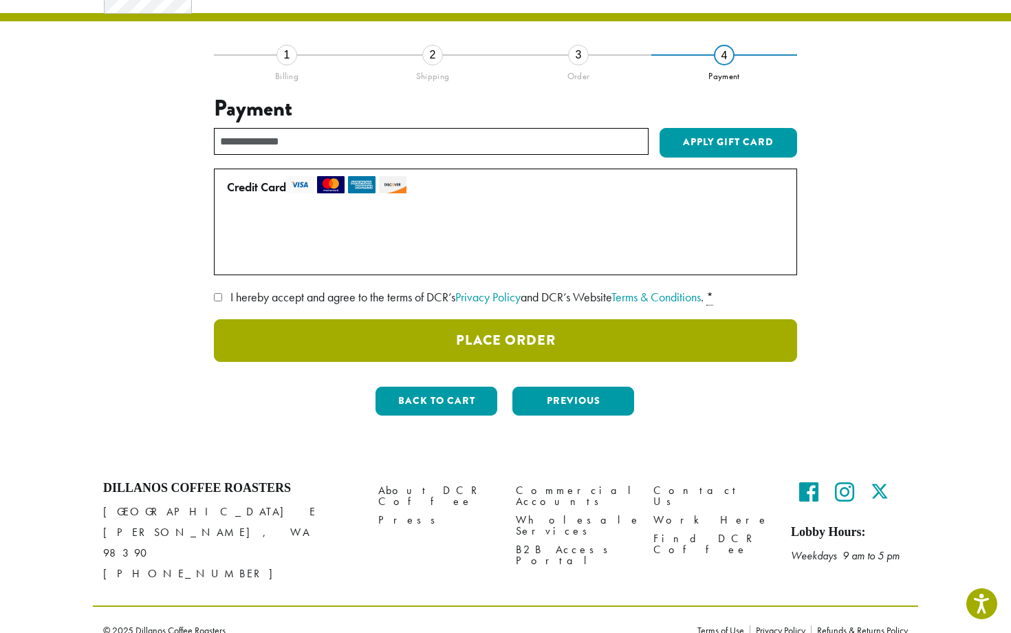
click at [561, 345] on button "Place Order" at bounding box center [505, 340] width 583 height 43
